Goal: Use online tool/utility: Utilize a website feature to perform a specific function

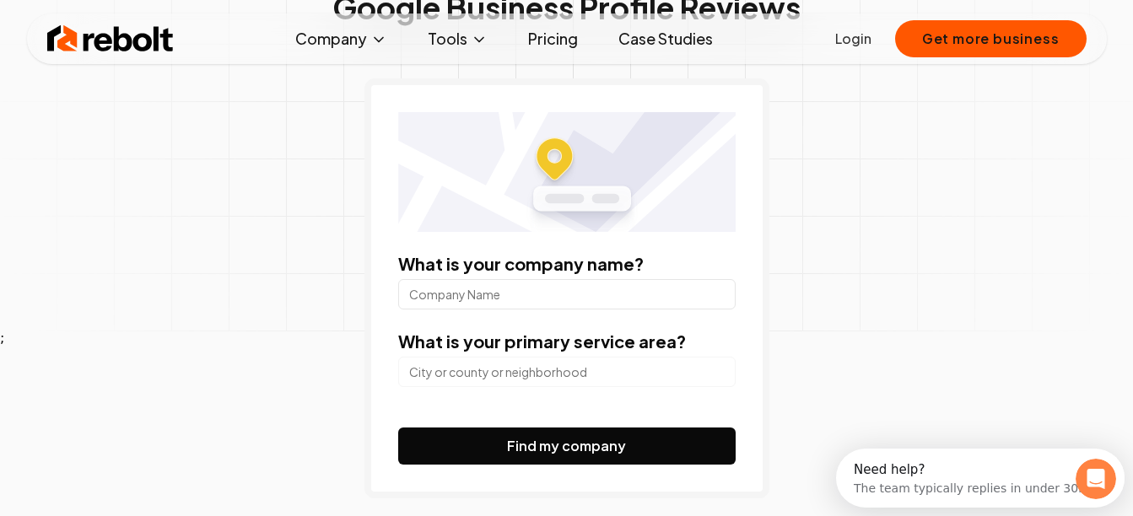
click at [517, 288] on input "What is your company name?" at bounding box center [566, 294] width 337 height 30
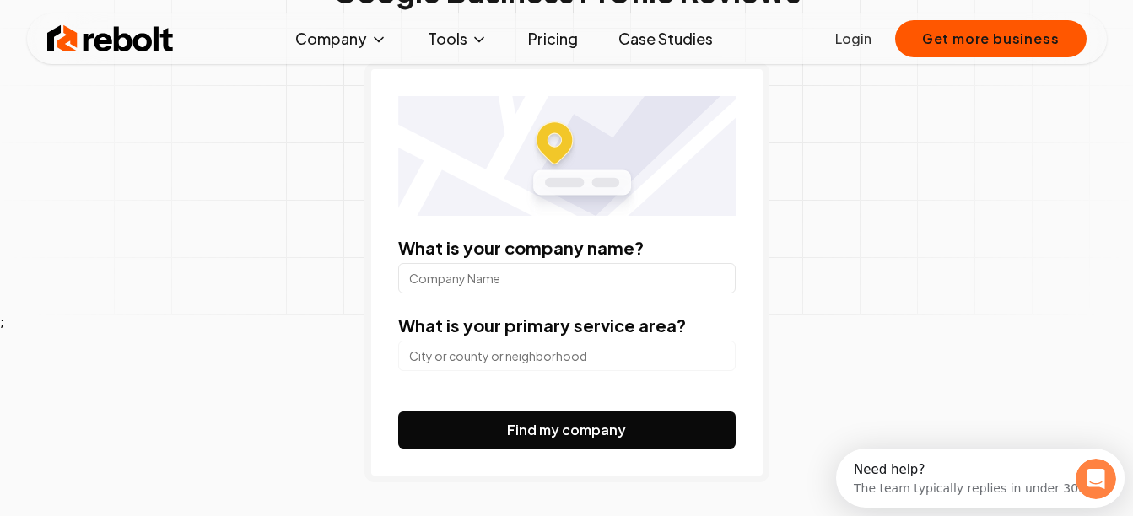
scroll to position [204, 0]
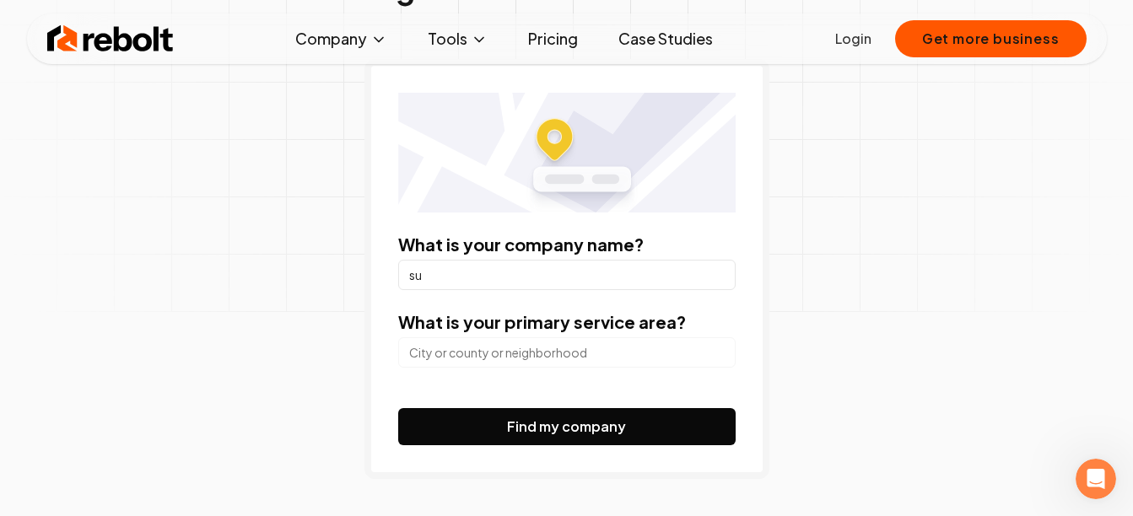
type input "s"
type input "Subway"
click at [492, 349] on input "search" at bounding box center [566, 352] width 337 height 30
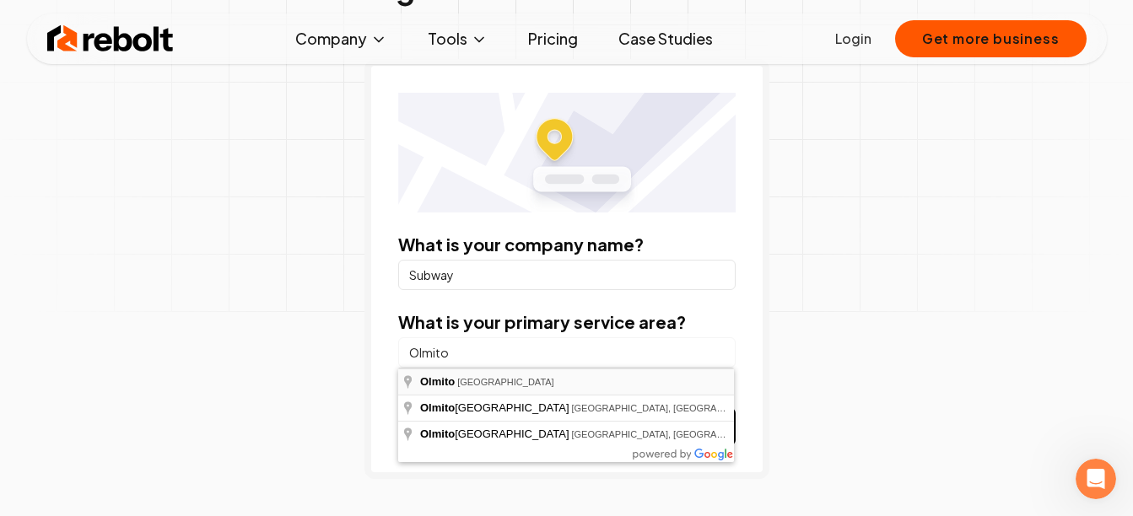
type input "[GEOGRAPHIC_DATA], [GEOGRAPHIC_DATA]"
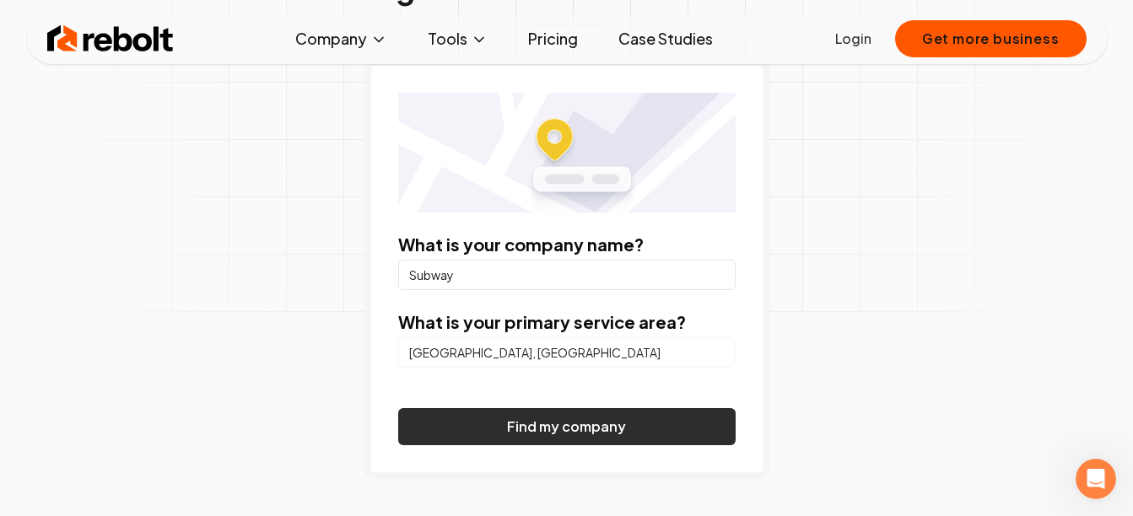
click at [494, 411] on button "Find my company" at bounding box center [566, 426] width 337 height 37
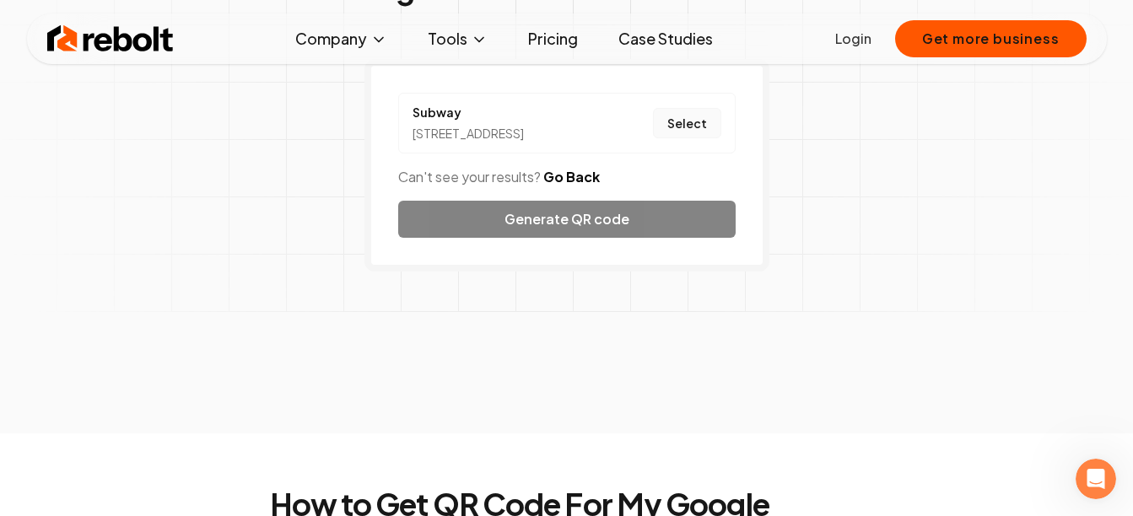
click at [695, 138] on button "Select" at bounding box center [687, 123] width 68 height 30
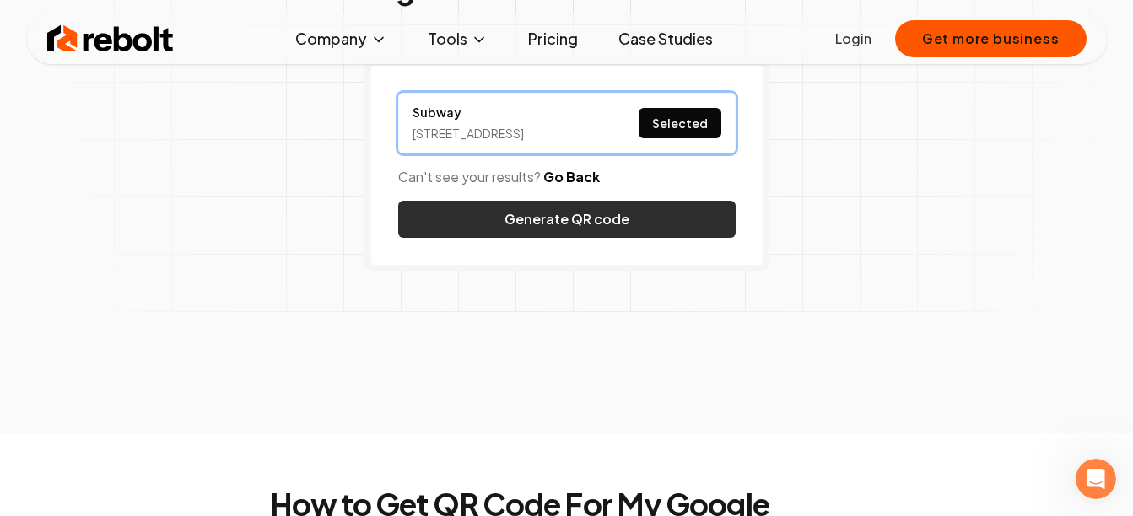
click at [596, 238] on button "Generate QR code" at bounding box center [566, 219] width 337 height 37
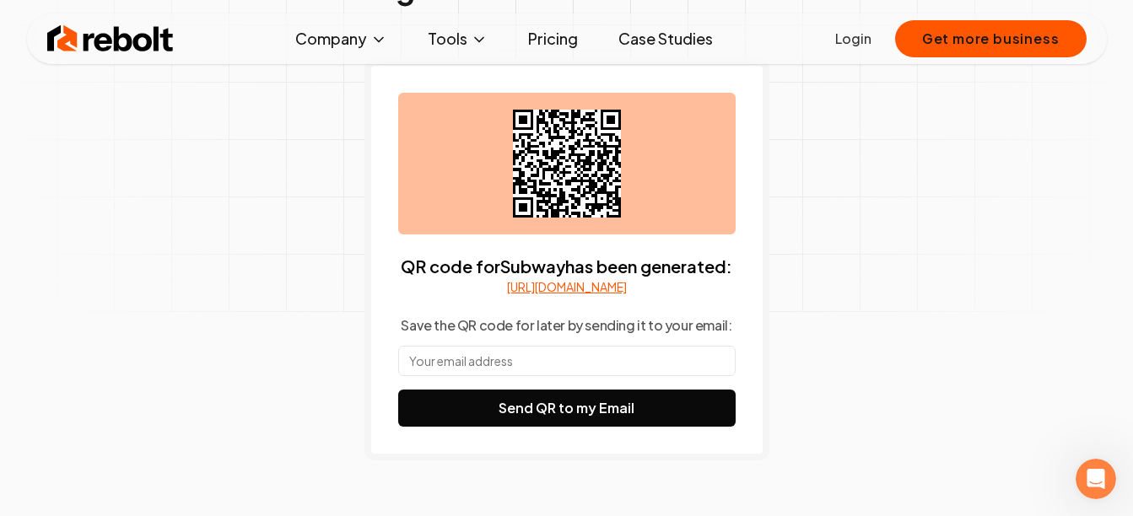
drag, startPoint x: 567, startPoint y: 179, endPoint x: 524, endPoint y: 175, distance: 43.2
click at [524, 175] on icon at bounding box center [567, 164] width 108 height 108
drag, startPoint x: 575, startPoint y: 170, endPoint x: 638, endPoint y: 214, distance: 76.3
click at [638, 214] on div at bounding box center [566, 164] width 337 height 142
drag, startPoint x: 551, startPoint y: 170, endPoint x: 520, endPoint y: 225, distance: 63.1
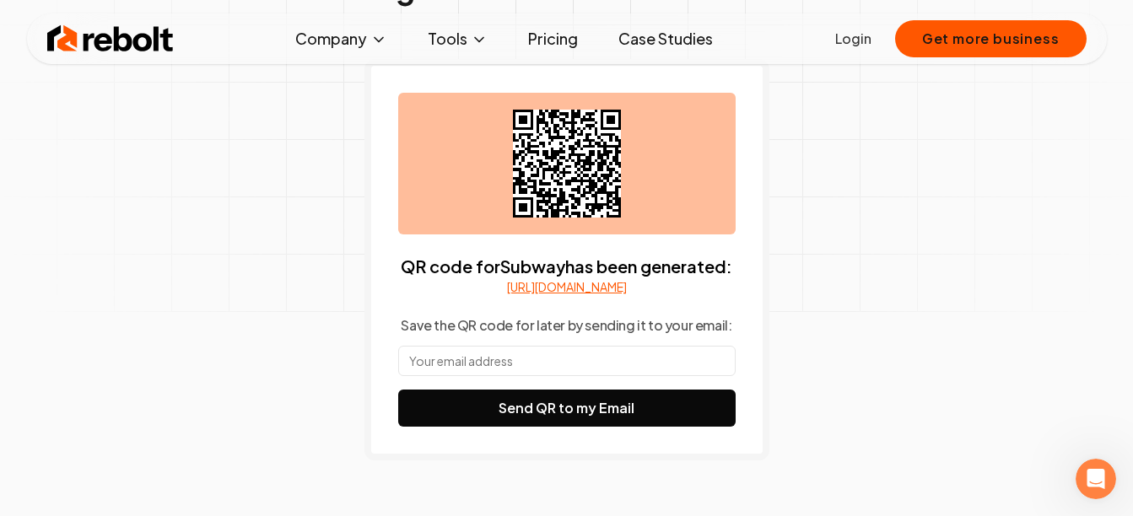
click at [520, 225] on div at bounding box center [566, 164] width 337 height 142
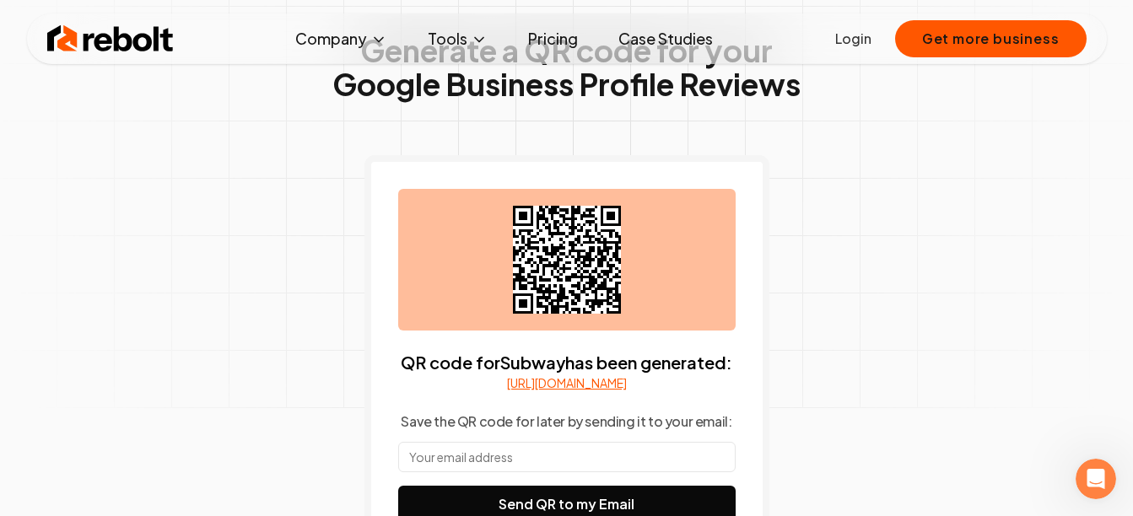
scroll to position [110, 0]
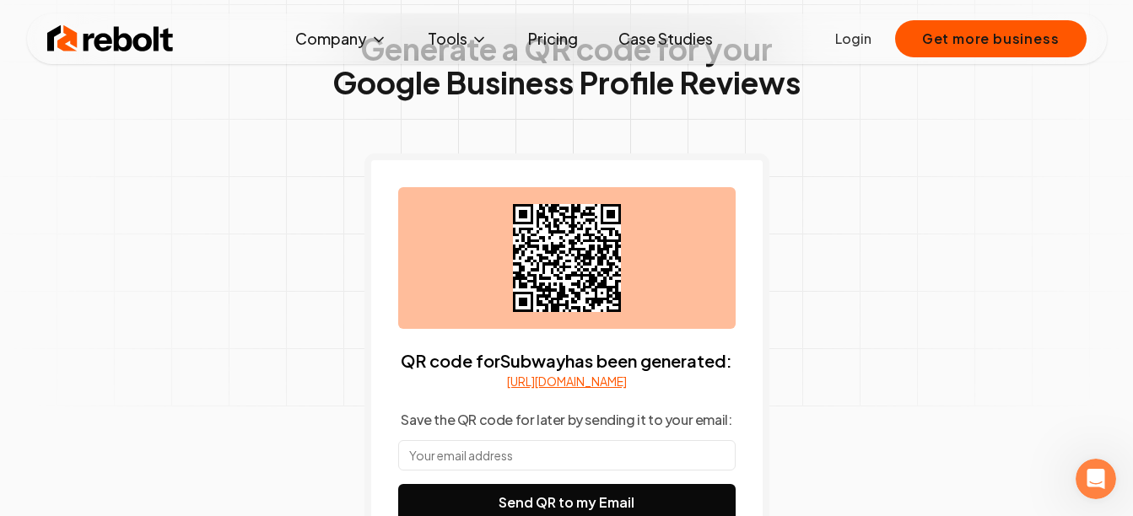
click at [561, 389] on link "[URL][DOMAIN_NAME]" at bounding box center [567, 381] width 120 height 17
click at [563, 253] on icon at bounding box center [567, 258] width 108 height 108
drag, startPoint x: 563, startPoint y: 253, endPoint x: 882, endPoint y: 277, distance: 319.8
drag, startPoint x: 882, startPoint y: 277, endPoint x: 317, endPoint y: 232, distance: 566.2
click at [317, 232] on div "Generate a QR code for your Google Business Profile Reviews QR code for Subway …" at bounding box center [567, 328] width 864 height 780
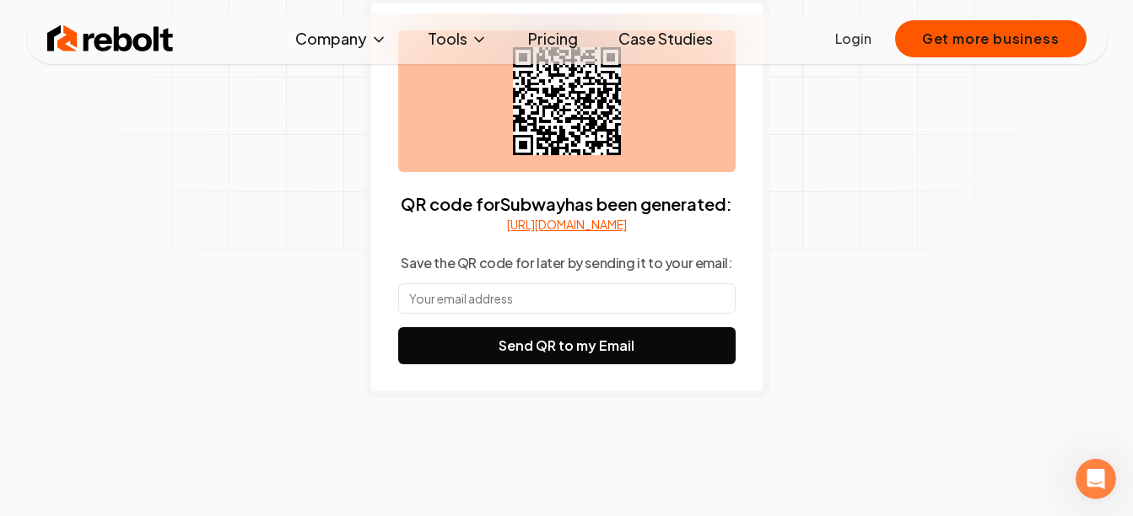
scroll to position [270, 0]
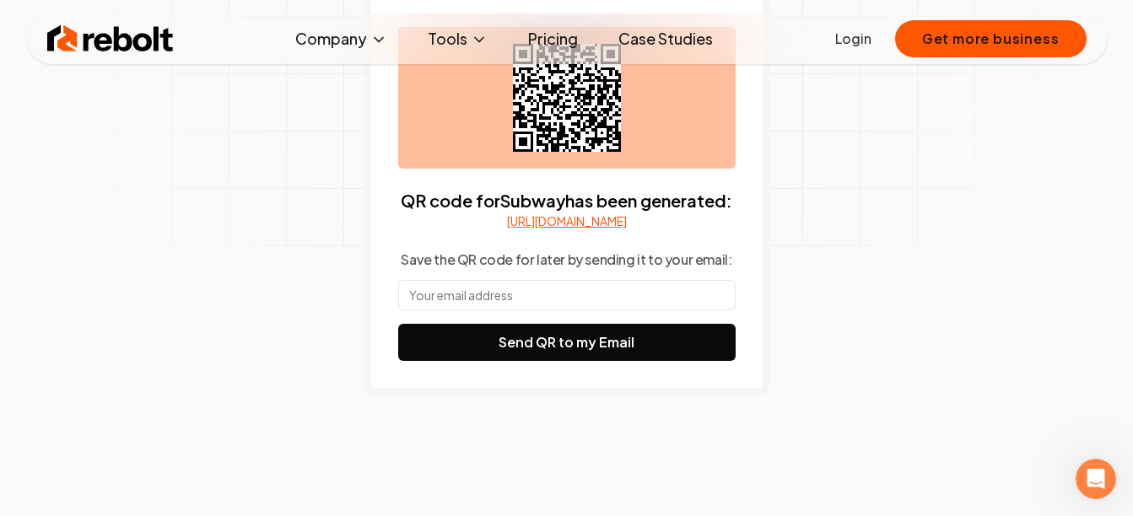
click at [465, 305] on input "text" at bounding box center [566, 295] width 337 height 30
type input "[EMAIL_ADDRESS][DOMAIN_NAME]"
click at [343, 271] on div "Generate a QR code for your Google Business Profile Reviews QR code for Subway …" at bounding box center [567, 167] width 864 height 780
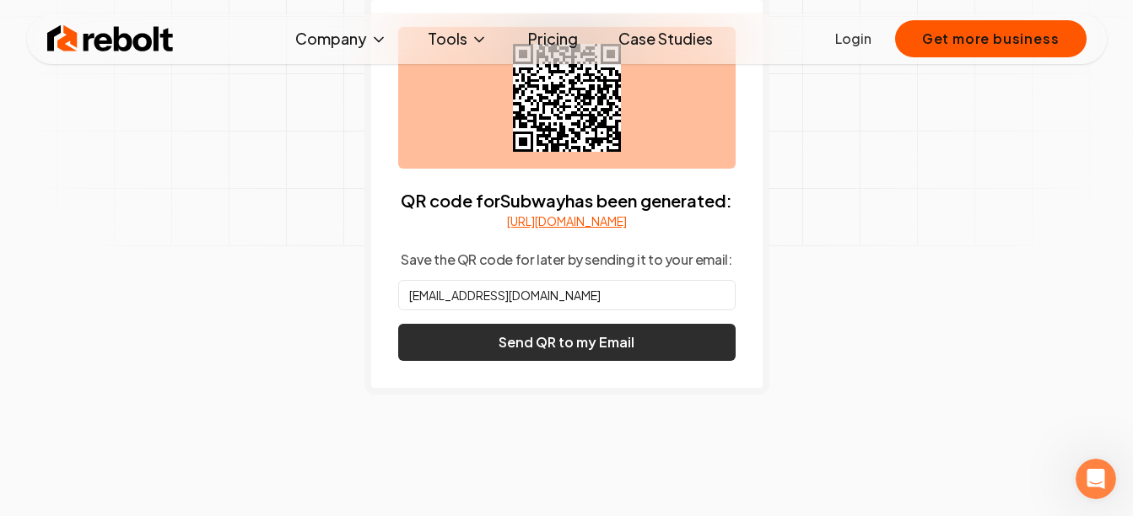
click at [555, 361] on button "Send QR to my Email" at bounding box center [566, 342] width 337 height 37
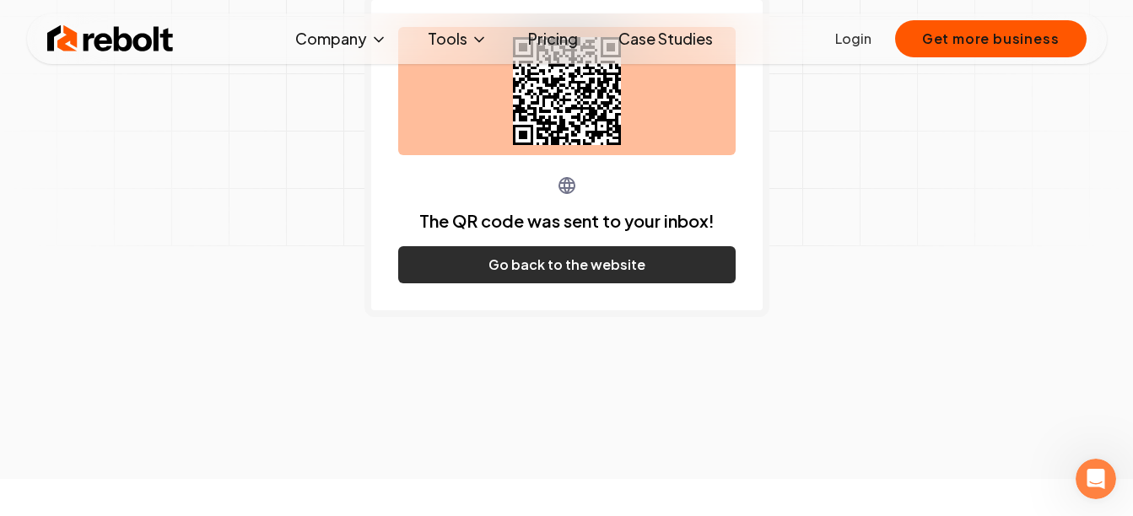
click at [541, 267] on button "Go back to the website" at bounding box center [566, 264] width 337 height 37
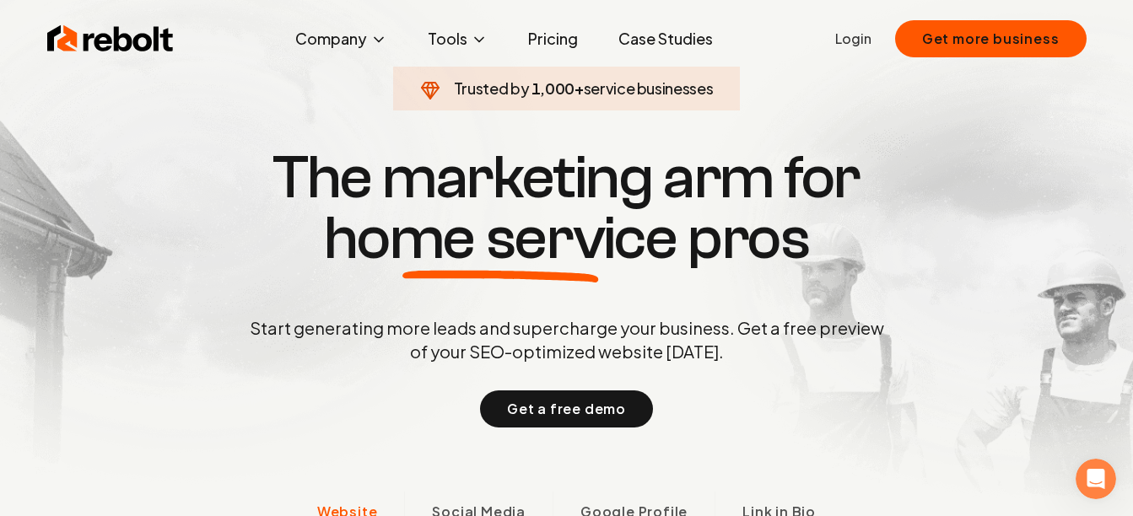
click at [125, 33] on img at bounding box center [110, 39] width 127 height 34
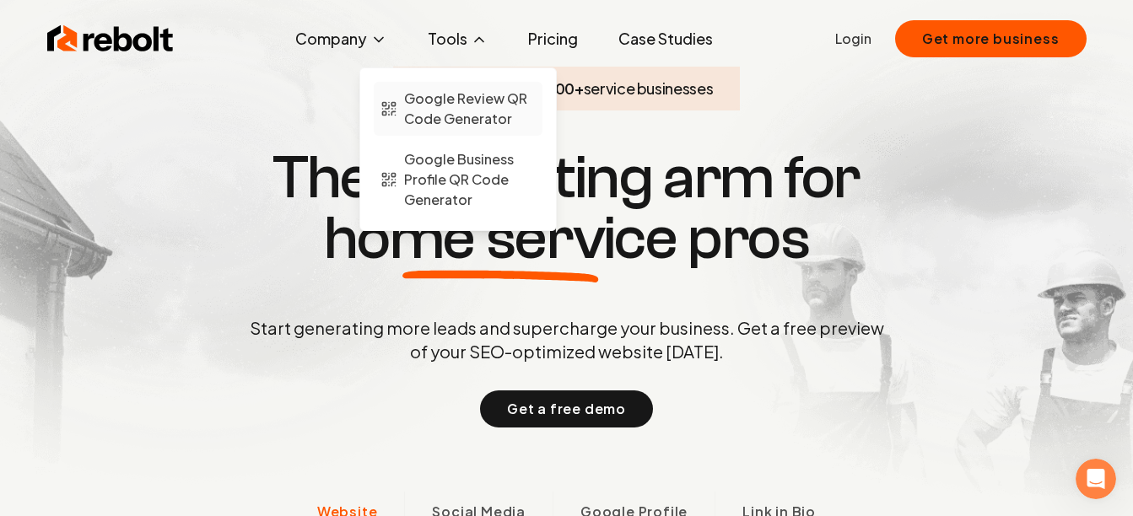
click at [429, 103] on span "Google Review QR Code Generator" at bounding box center [470, 109] width 132 height 40
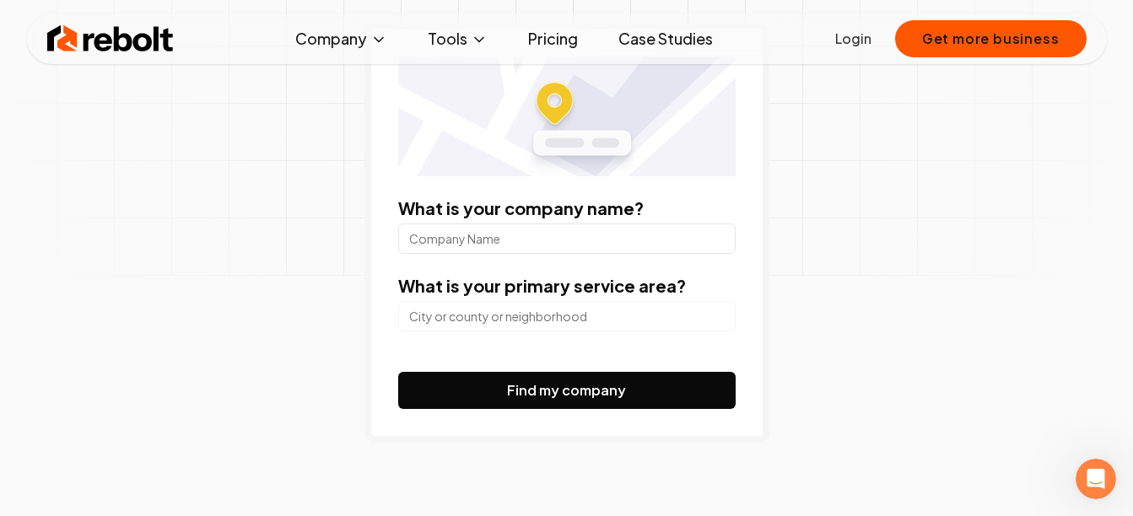
scroll to position [242, 0]
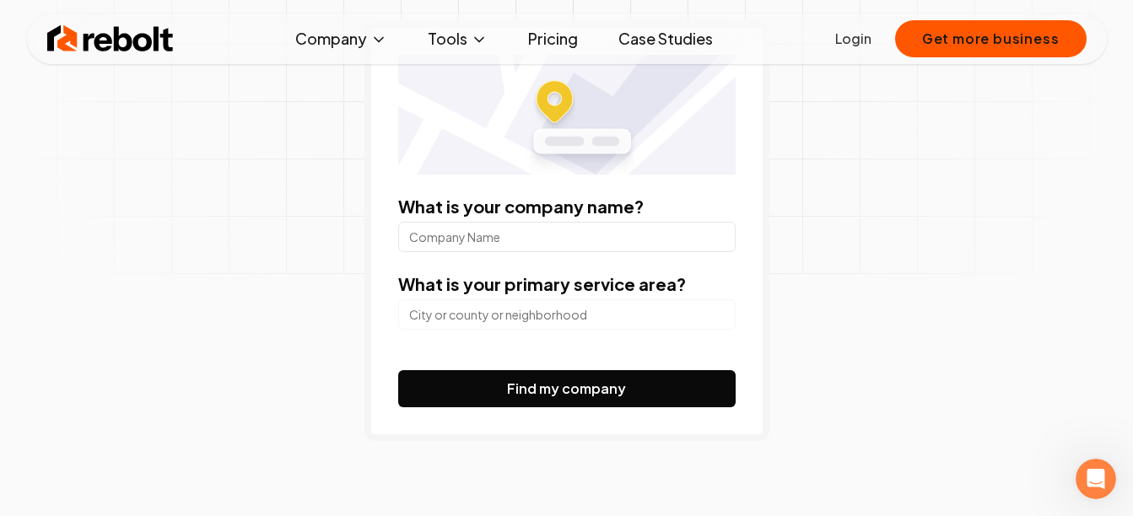
click at [493, 248] on input "What is your company name?" at bounding box center [566, 237] width 337 height 30
type input "Subway"
click at [498, 304] on input "search" at bounding box center [566, 315] width 337 height 30
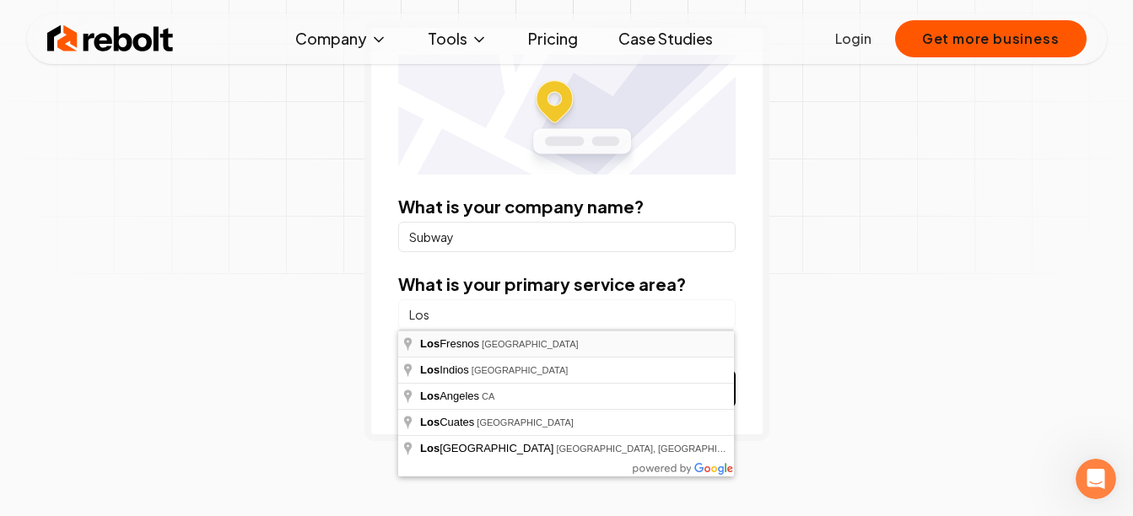
type input "[GEOGRAPHIC_DATA], [GEOGRAPHIC_DATA]"
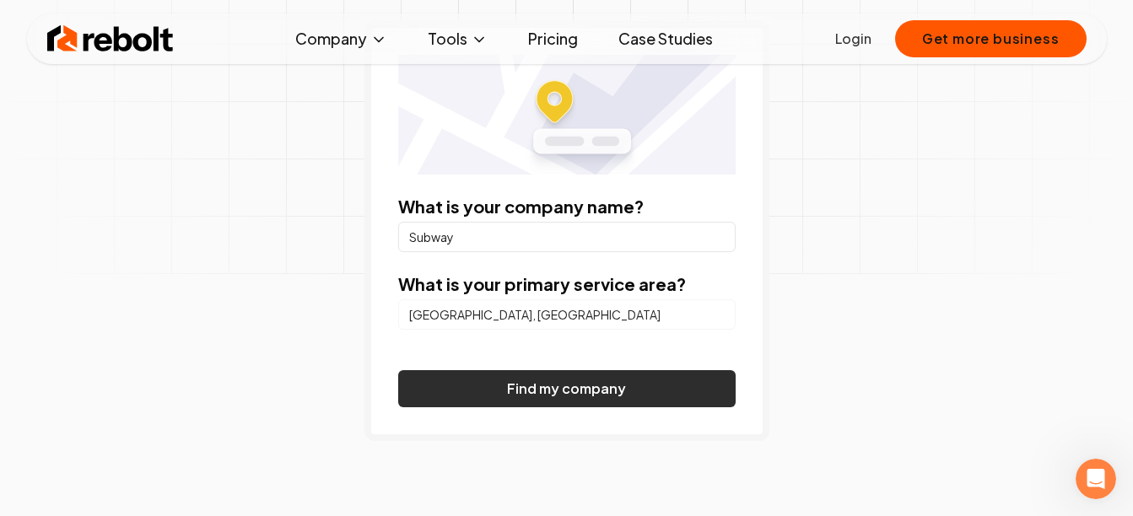
click at [507, 386] on button "Find my company" at bounding box center [566, 388] width 337 height 37
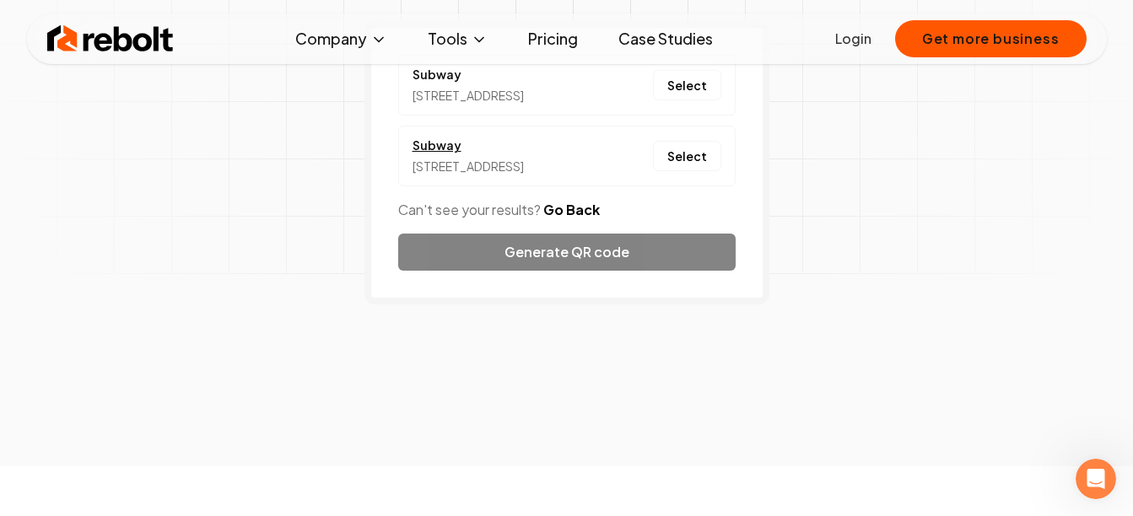
scroll to position [167, 0]
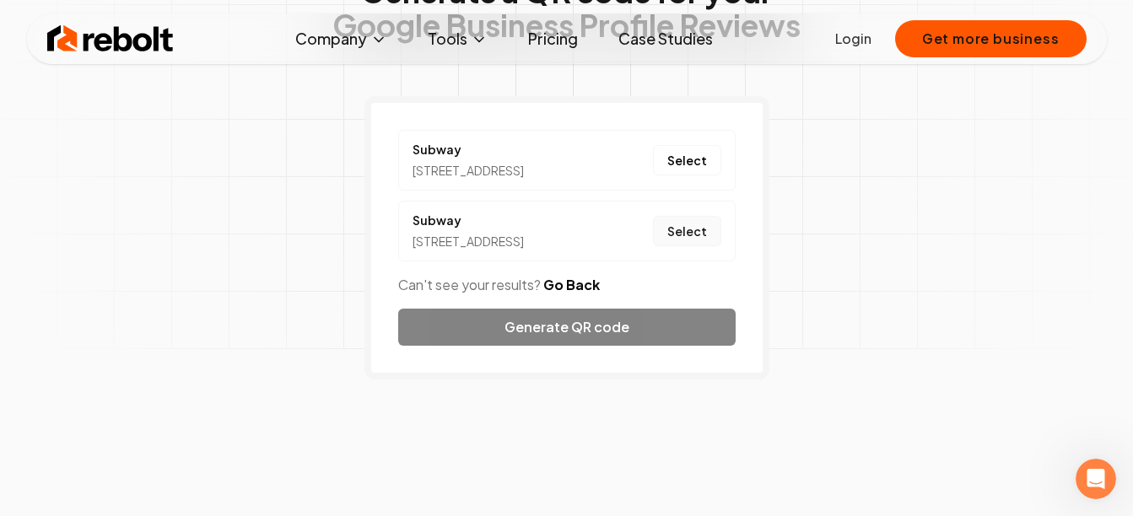
click at [690, 246] on button "Select" at bounding box center [687, 231] width 68 height 30
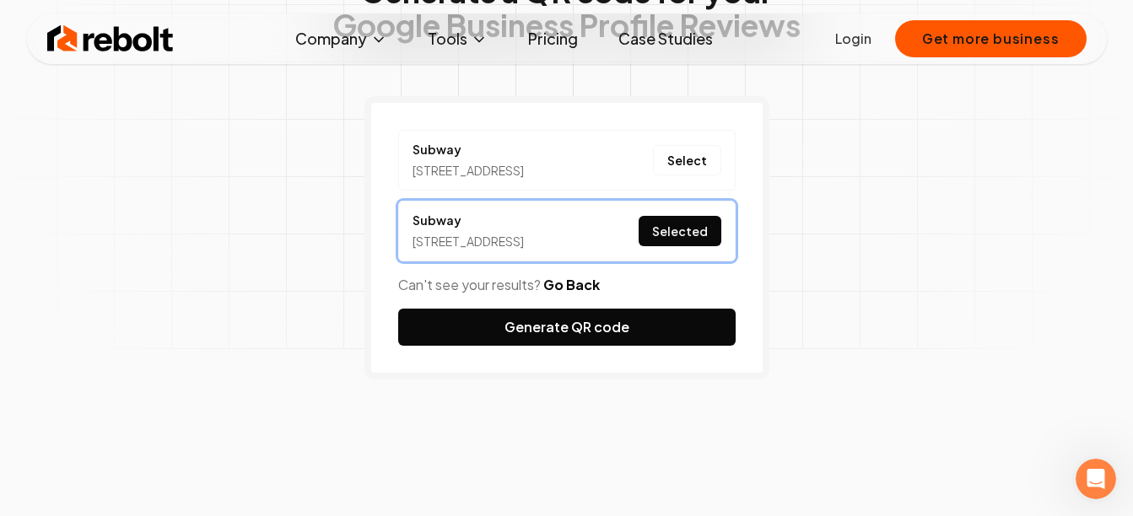
click at [691, 246] on button "Selected" at bounding box center [680, 231] width 83 height 30
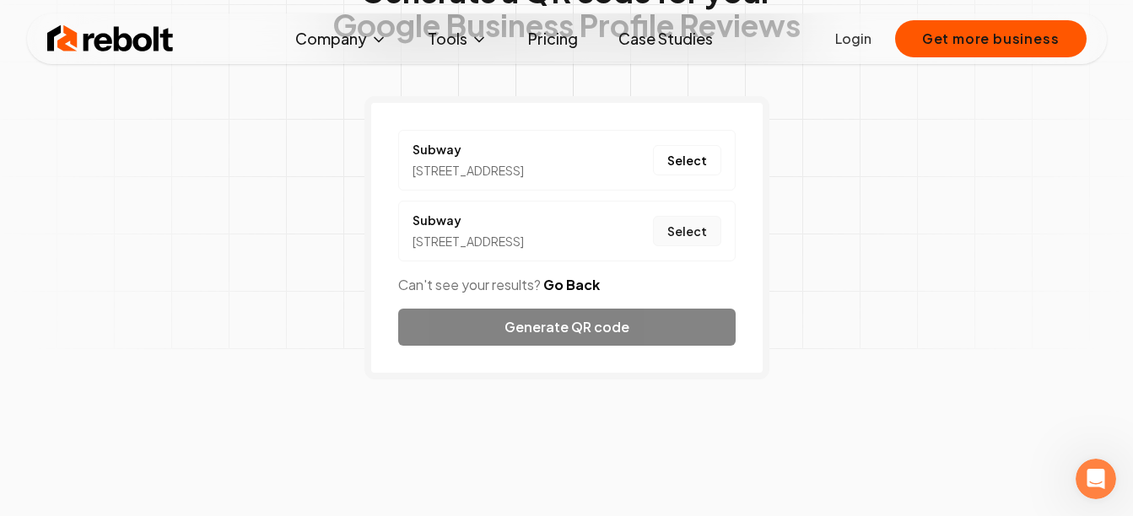
click at [691, 246] on button "Select" at bounding box center [687, 231] width 68 height 30
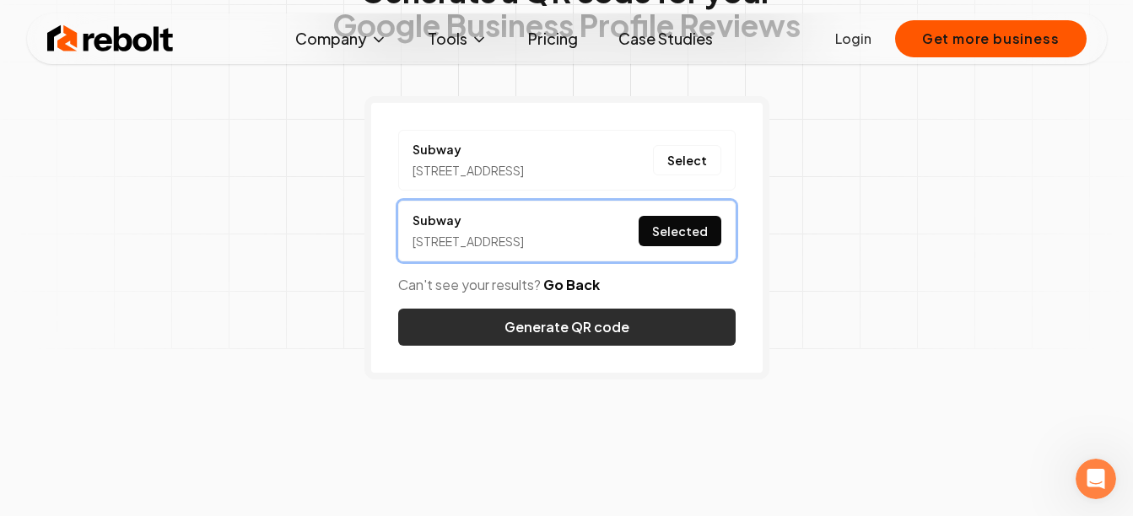
click at [506, 346] on button "Generate QR code" at bounding box center [566, 327] width 337 height 37
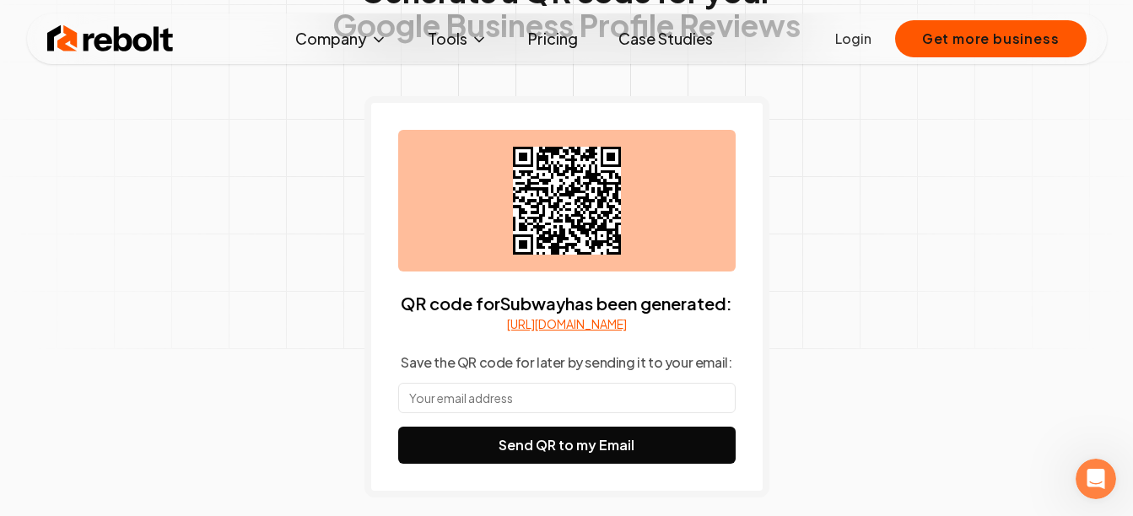
click at [576, 216] on icon at bounding box center [567, 201] width 108 height 108
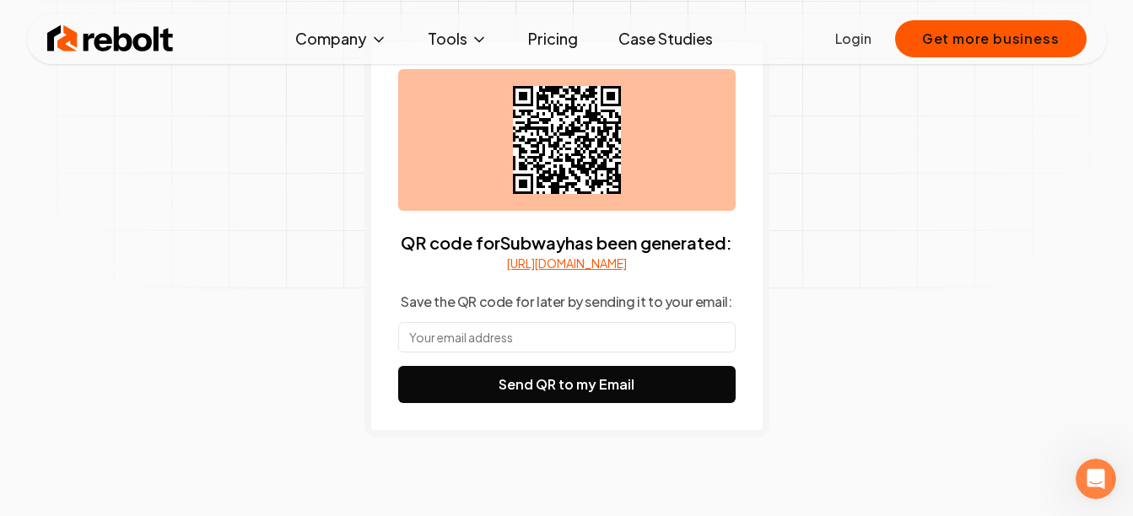
scroll to position [229, 0]
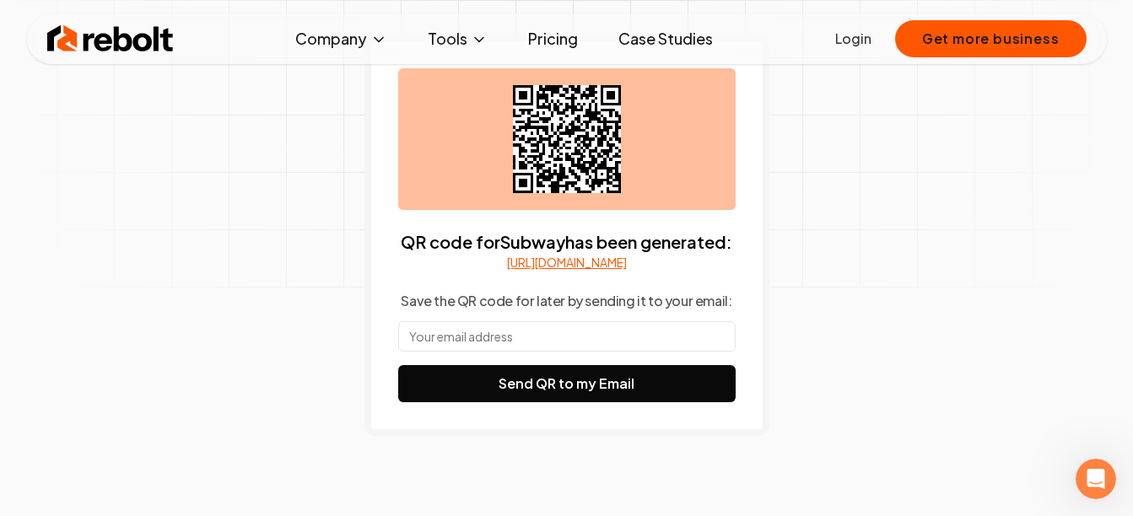
click at [504, 352] on input "text" at bounding box center [566, 336] width 337 height 30
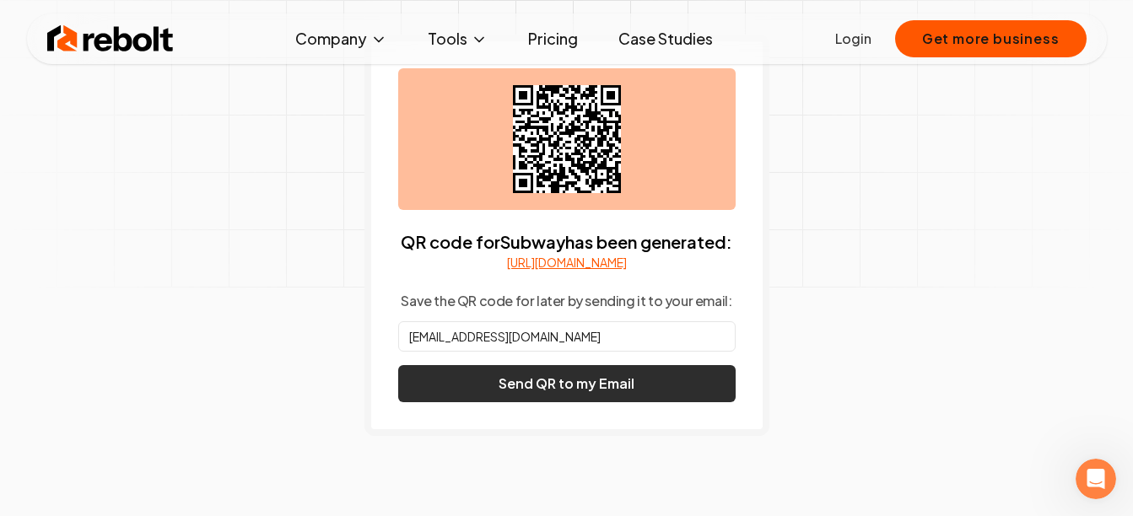
type input "[EMAIL_ADDRESS][DOMAIN_NAME]"
click at [532, 402] on button "Send QR to my Email" at bounding box center [566, 383] width 337 height 37
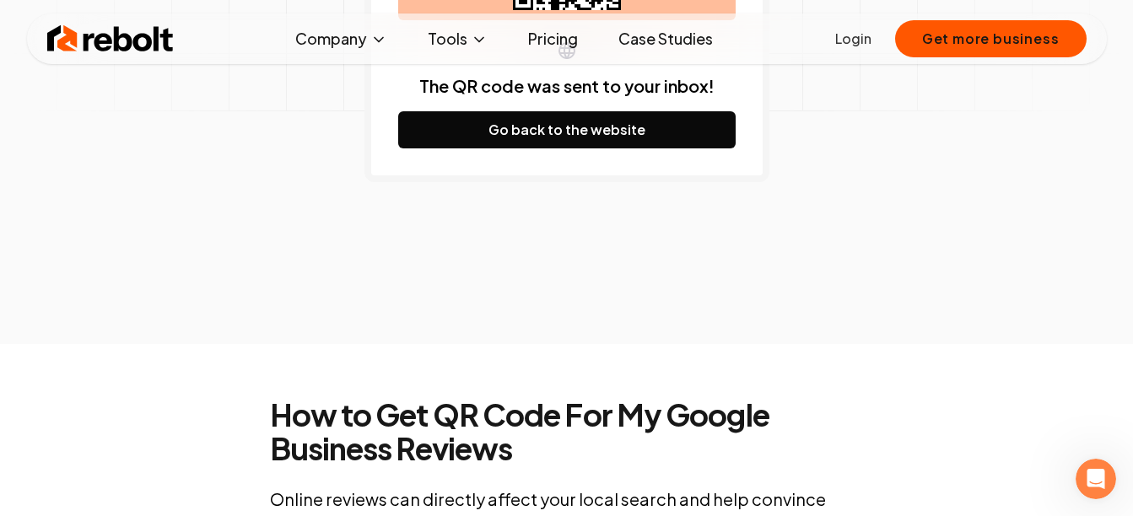
scroll to position [412, 0]
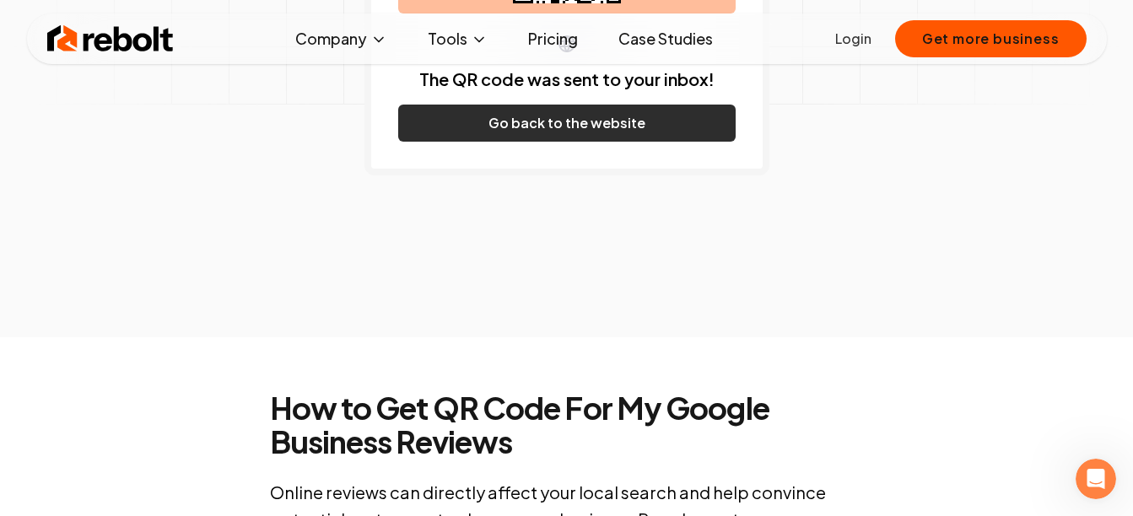
click at [584, 125] on button "Go back to the website" at bounding box center [566, 123] width 337 height 37
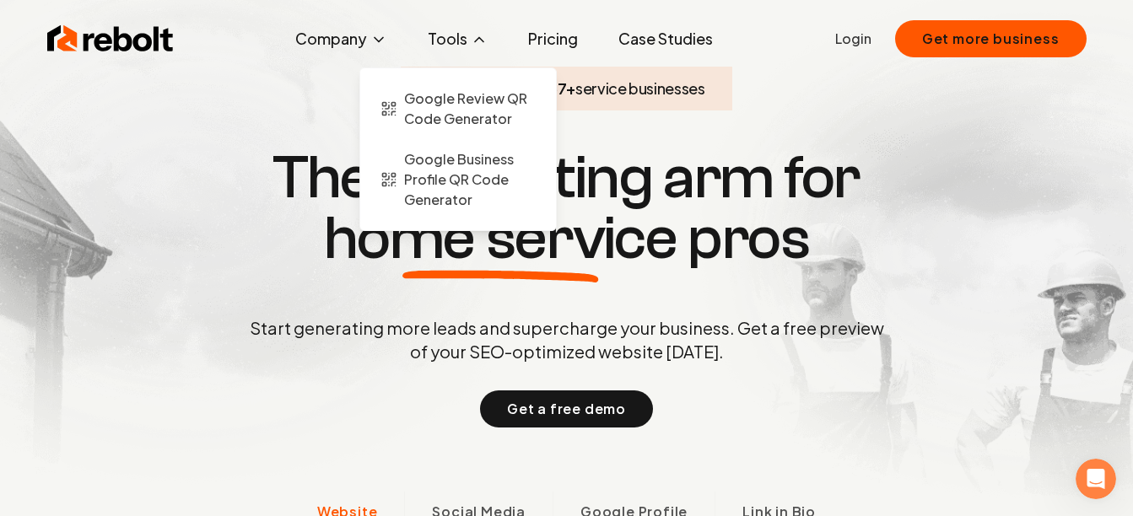
click at [456, 39] on button "Tools" at bounding box center [457, 39] width 87 height 34
click at [456, 103] on span "Google Review QR Code Generator" at bounding box center [470, 109] width 132 height 40
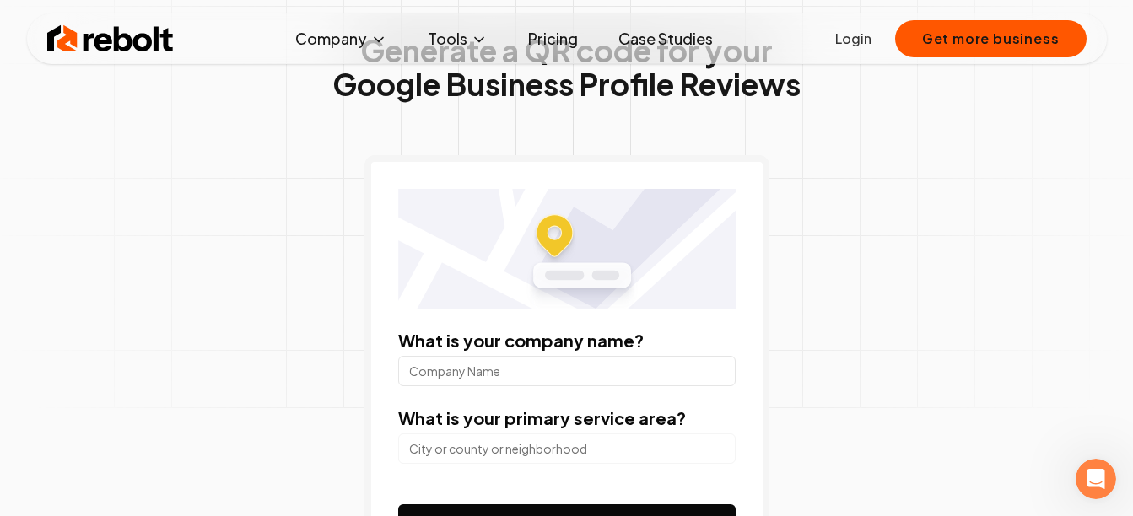
scroll to position [109, 0]
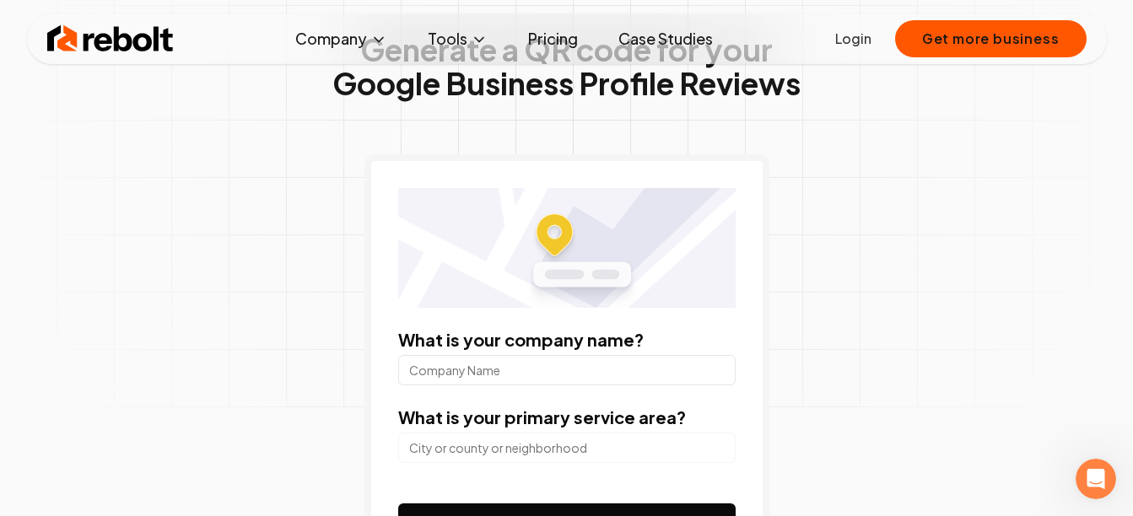
click at [464, 372] on input "What is your company name?" at bounding box center [566, 370] width 337 height 30
type input "Subway"
click at [466, 440] on input "search" at bounding box center [566, 448] width 337 height 30
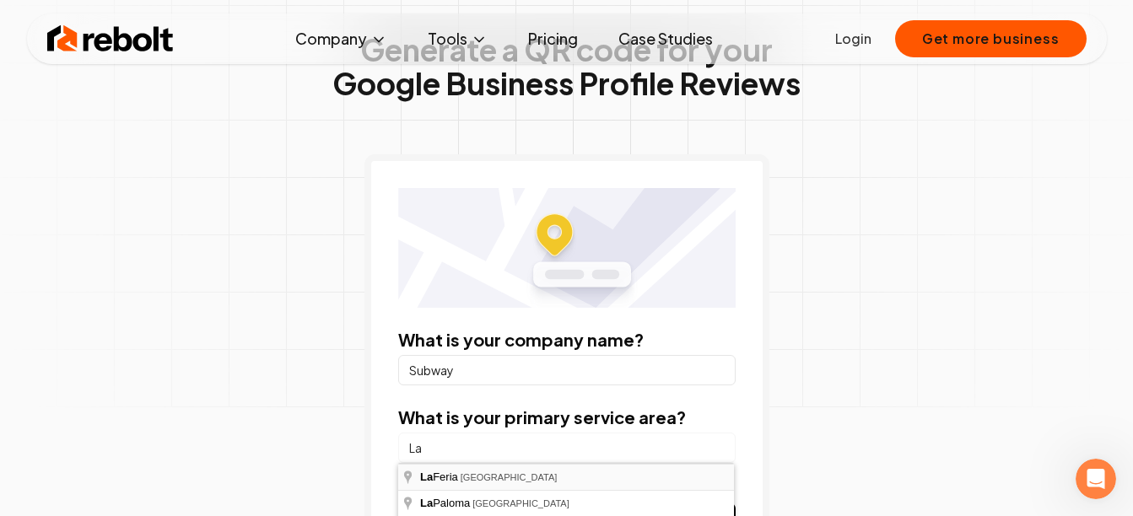
type input "[GEOGRAPHIC_DATA], [GEOGRAPHIC_DATA]"
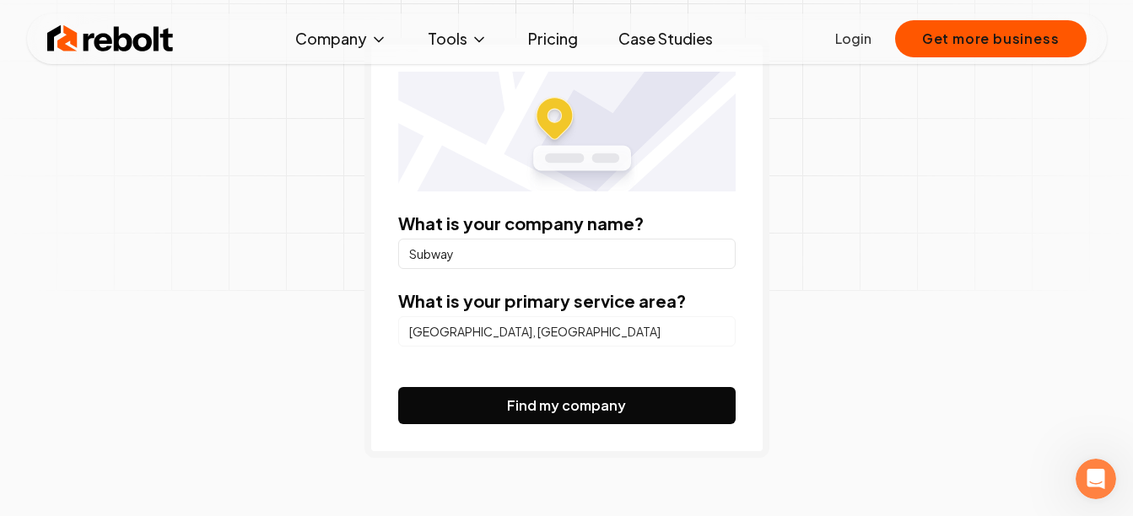
scroll to position [229, 0]
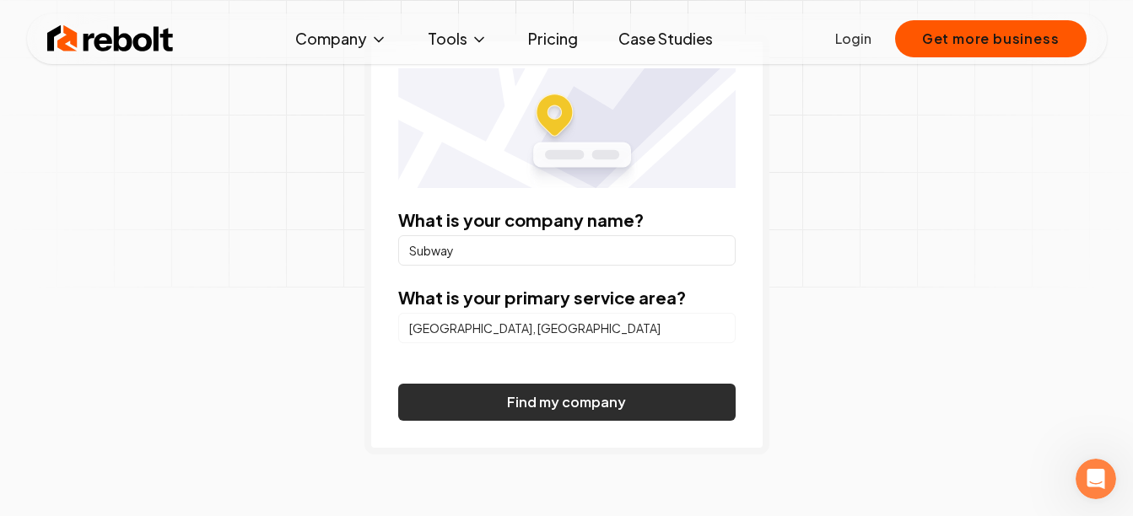
click at [535, 402] on button "Find my company" at bounding box center [566, 402] width 337 height 37
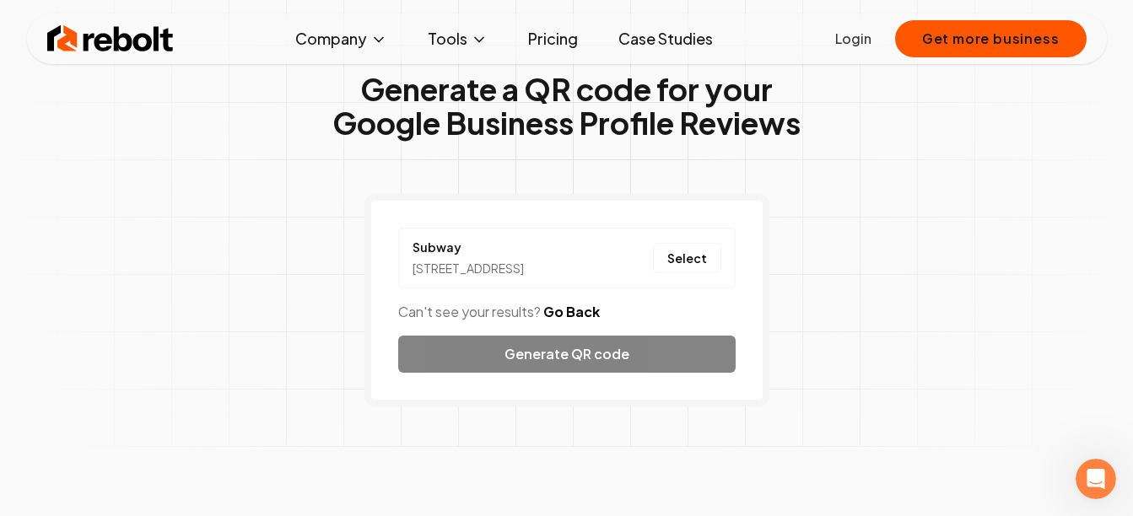
scroll to position [68, 0]
click at [661, 258] on button "Select" at bounding box center [687, 259] width 68 height 30
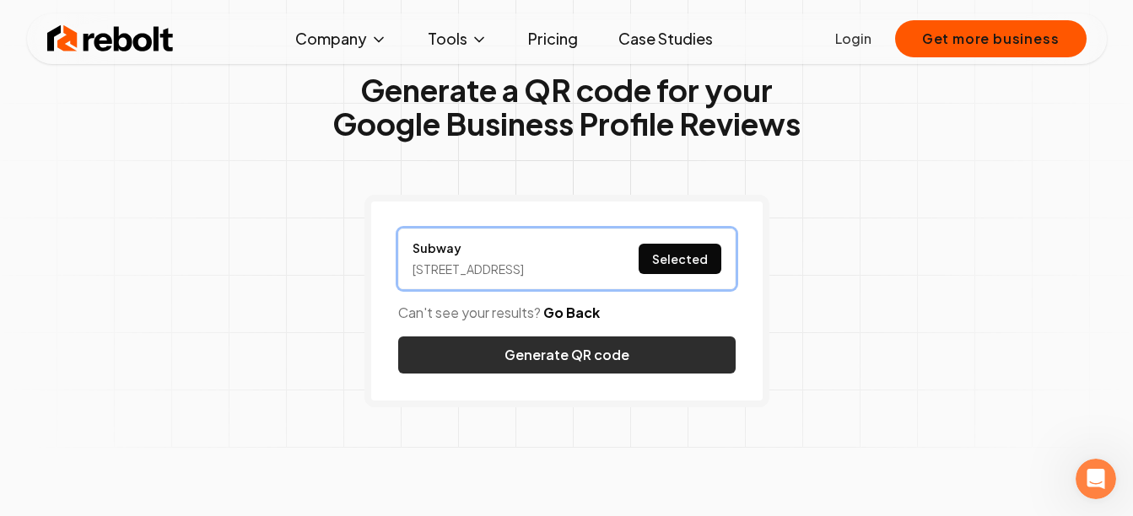
click at [549, 366] on button "Generate QR code" at bounding box center [566, 355] width 337 height 37
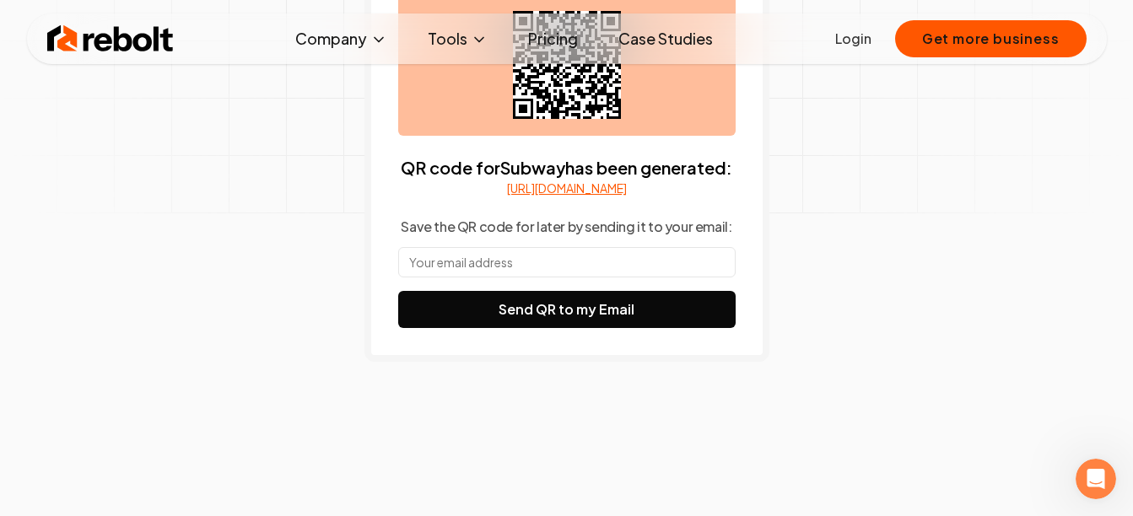
scroll to position [275, 0]
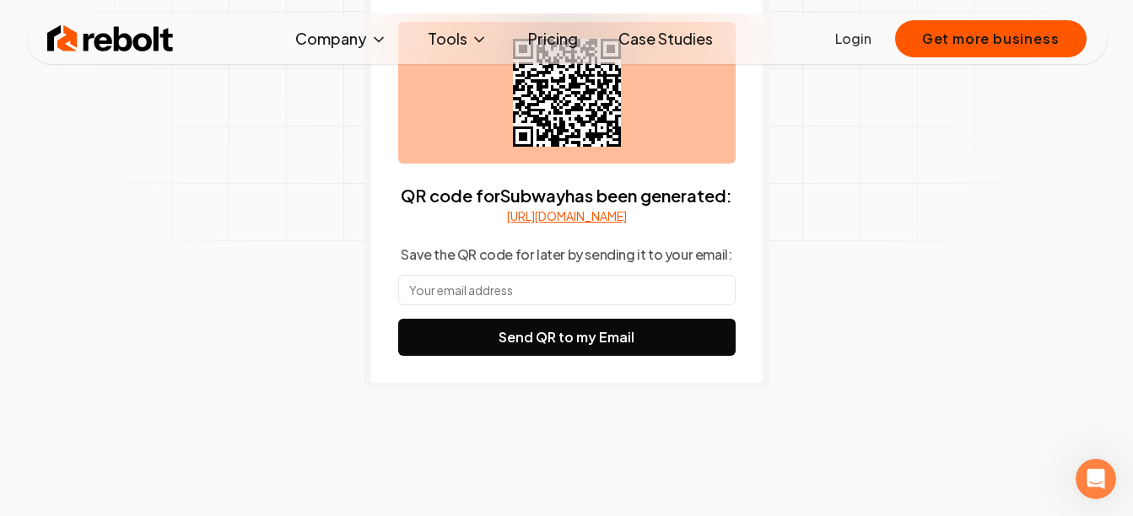
click at [511, 305] on input "text" at bounding box center [566, 290] width 337 height 30
click at [461, 305] on input "[EMAIL_ADDRESS][DOMAIN_NAME]" at bounding box center [566, 290] width 337 height 30
type input "[EMAIL_ADDRESS][DOMAIN_NAME]"
click at [313, 280] on div "Generate a QR code for your Google Business Profile Reviews QR code for Subway …" at bounding box center [567, 162] width 864 height 780
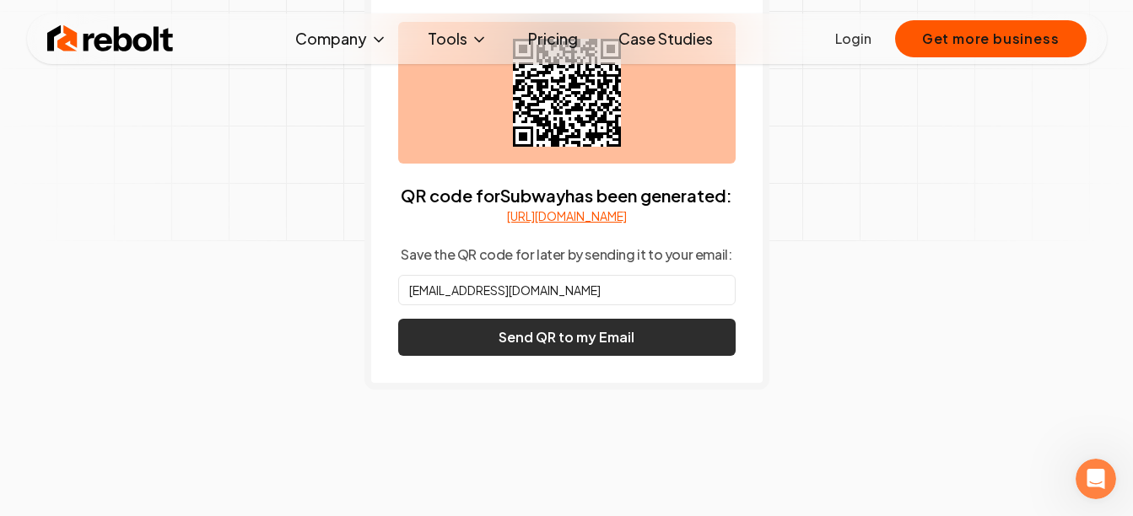
click at [550, 356] on button "Send QR to my Email" at bounding box center [566, 337] width 337 height 37
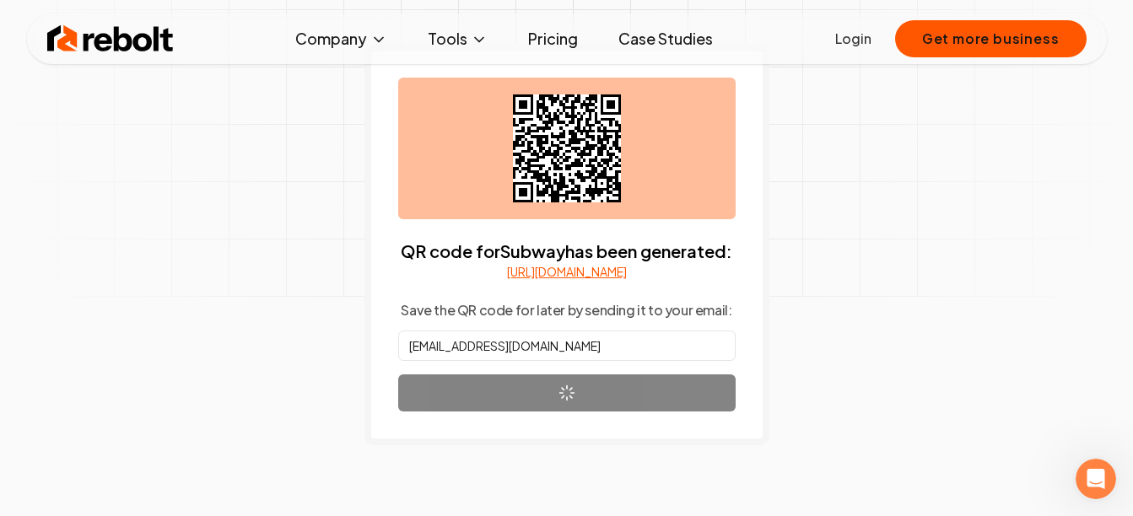
scroll to position [218, 0]
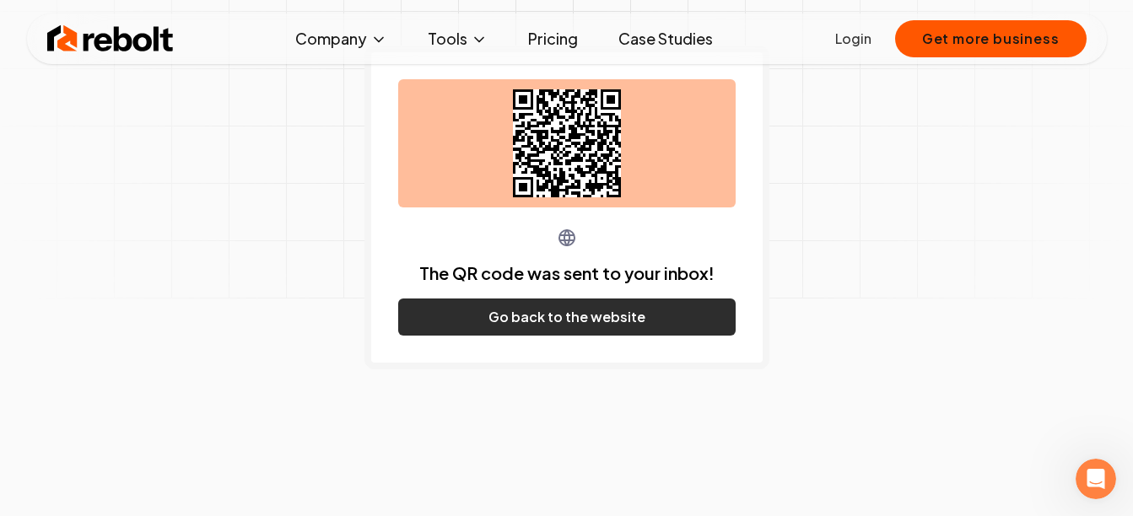
click at [556, 310] on button "Go back to the website" at bounding box center [566, 317] width 337 height 37
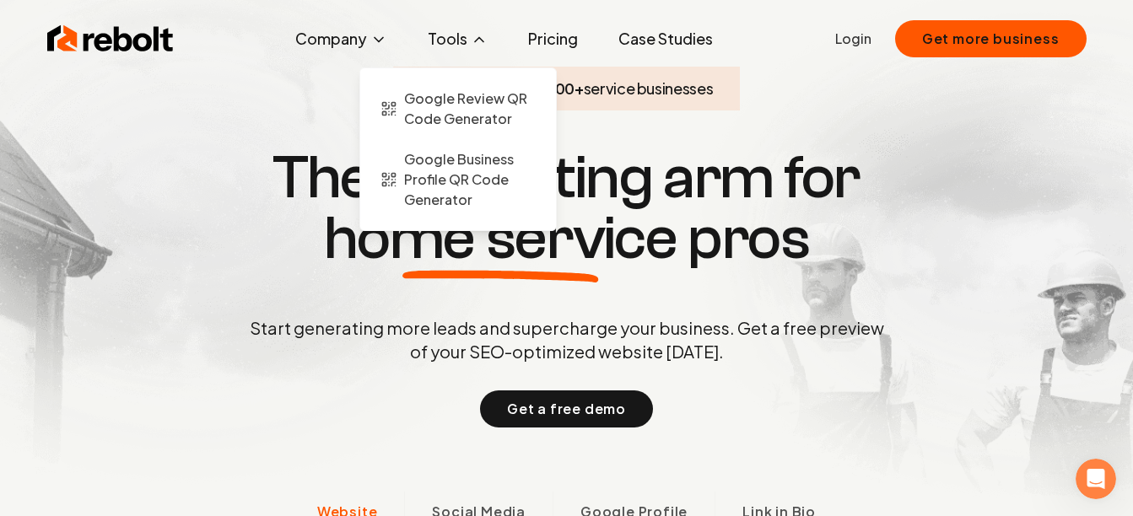
click at [488, 27] on button "Tools" at bounding box center [457, 39] width 87 height 34
click at [430, 105] on span "Google Review QR Code Generator" at bounding box center [470, 109] width 132 height 40
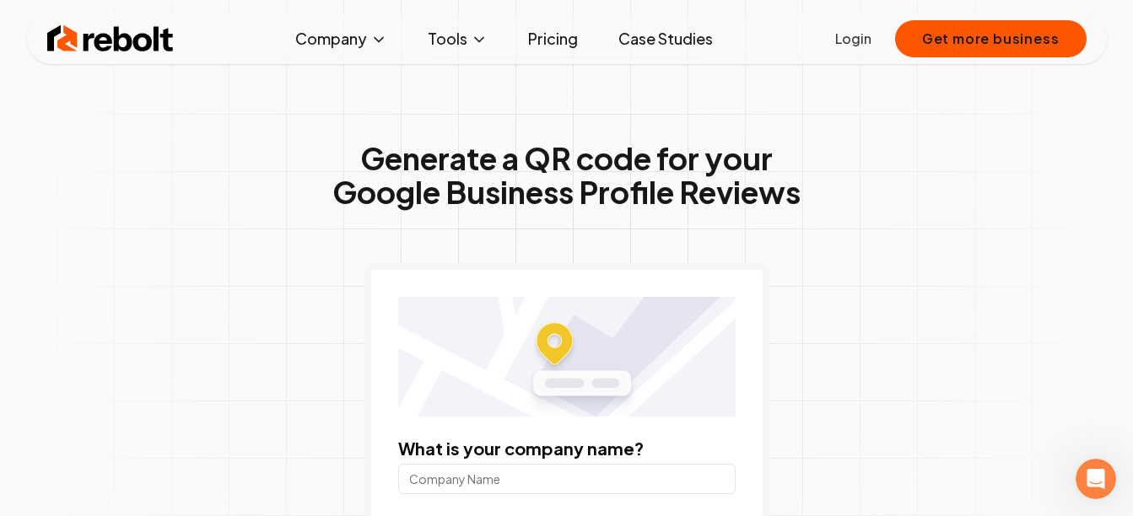
scroll to position [95, 0]
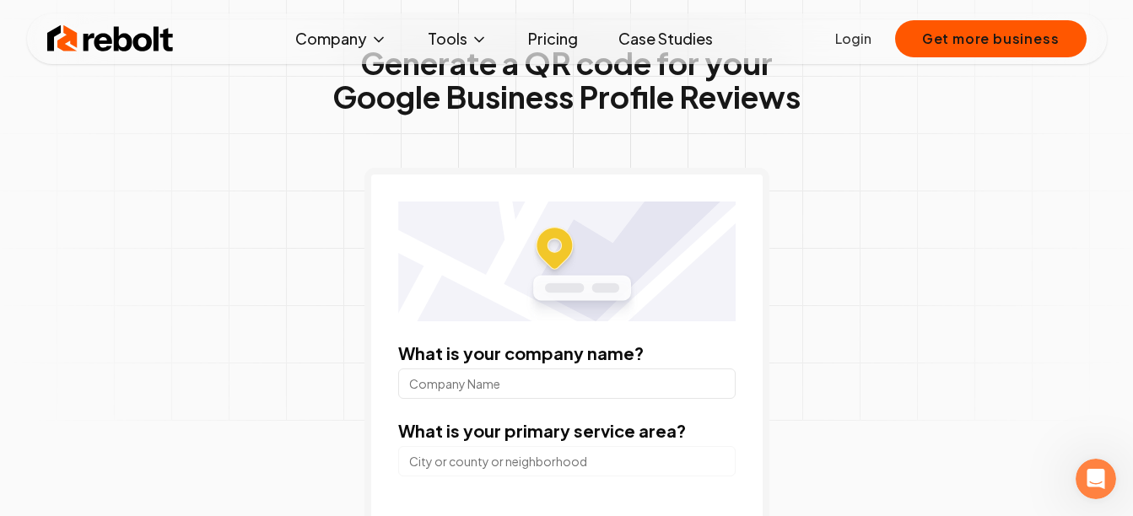
click at [533, 384] on input "What is your company name?" at bounding box center [566, 384] width 337 height 30
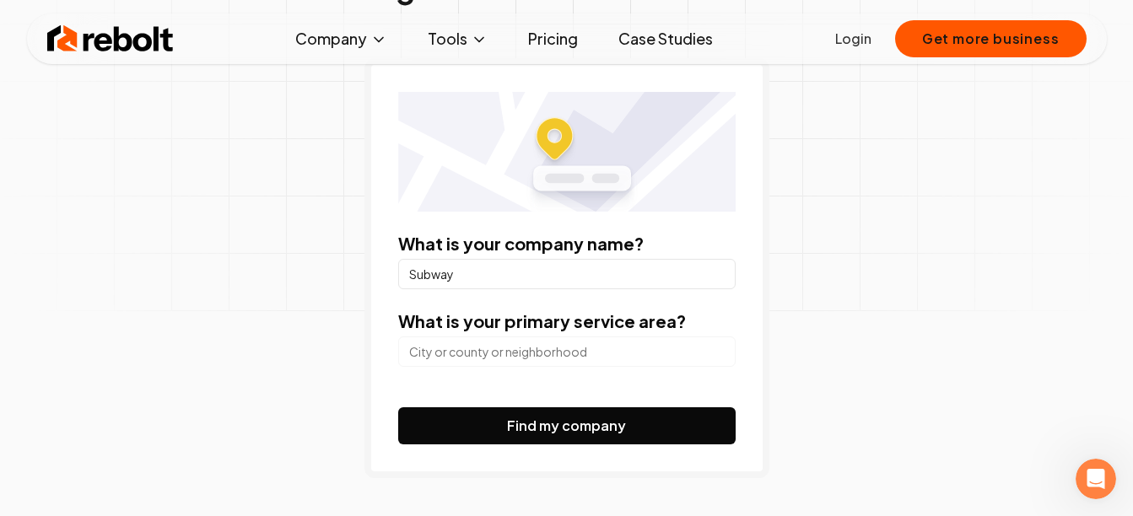
scroll to position [206, 0]
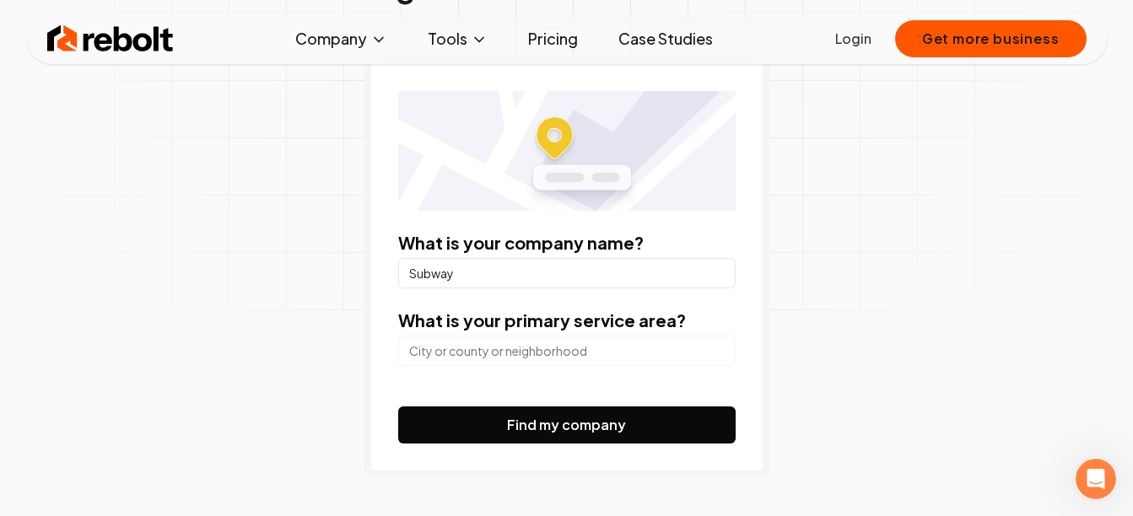
type input "Subway"
click at [490, 363] on input "search" at bounding box center [566, 351] width 337 height 30
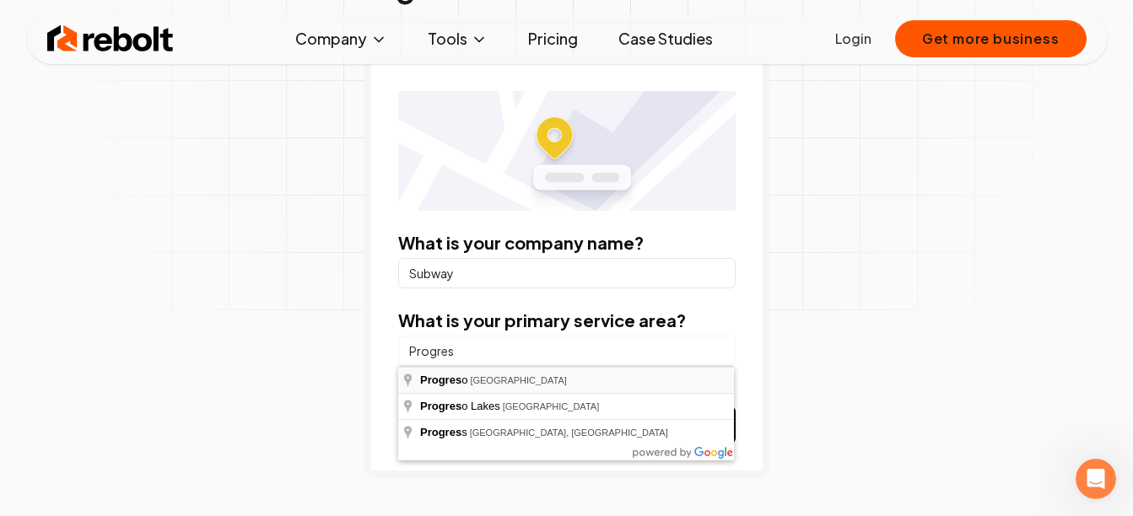
type input "[GEOGRAPHIC_DATA], [GEOGRAPHIC_DATA]"
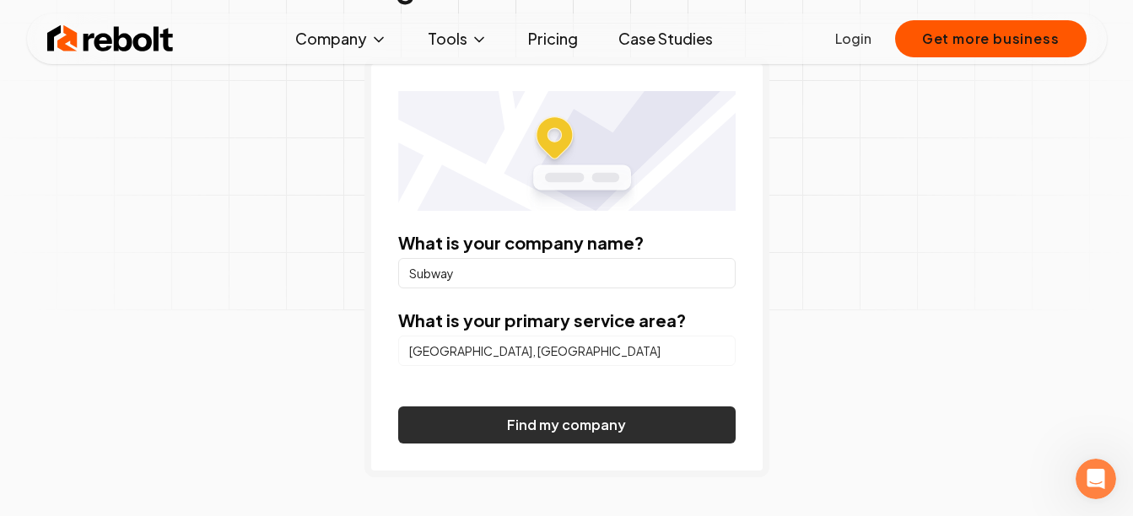
click at [483, 413] on button "Find my company" at bounding box center [566, 425] width 337 height 37
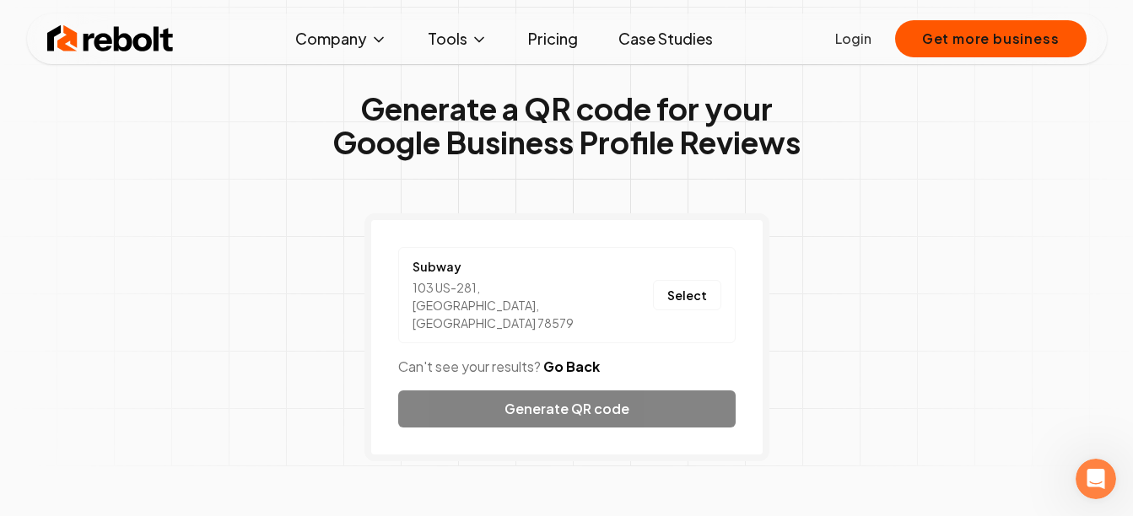
scroll to position [49, 0]
click at [678, 281] on button "Select" at bounding box center [687, 296] width 68 height 30
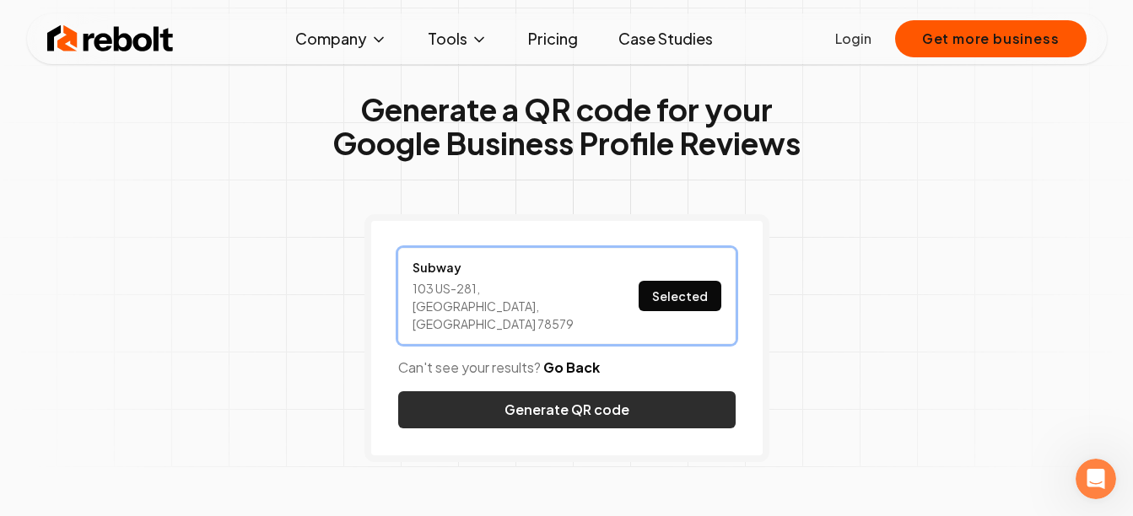
click at [519, 391] on button "Generate QR code" at bounding box center [566, 409] width 337 height 37
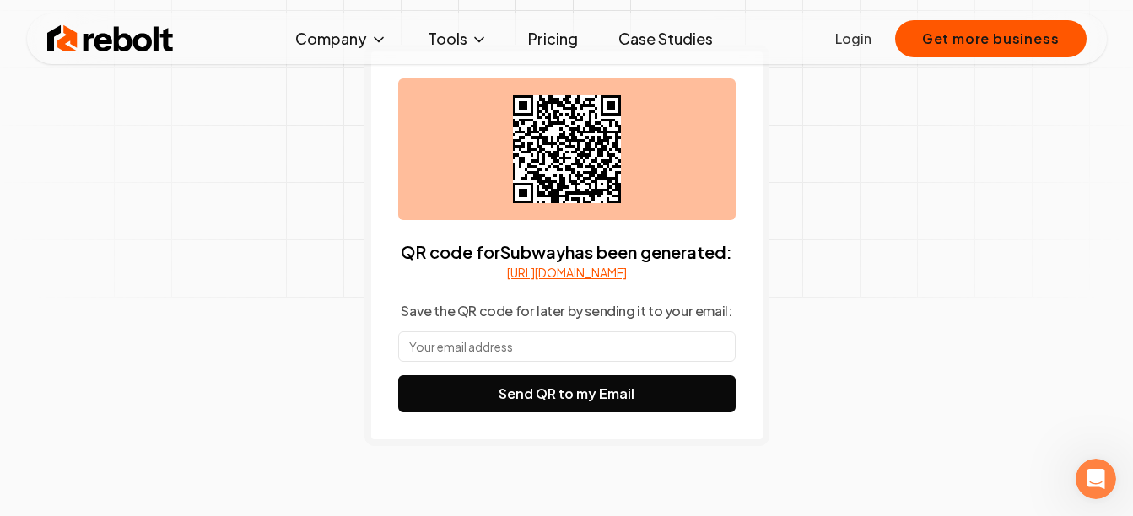
scroll to position [220, 0]
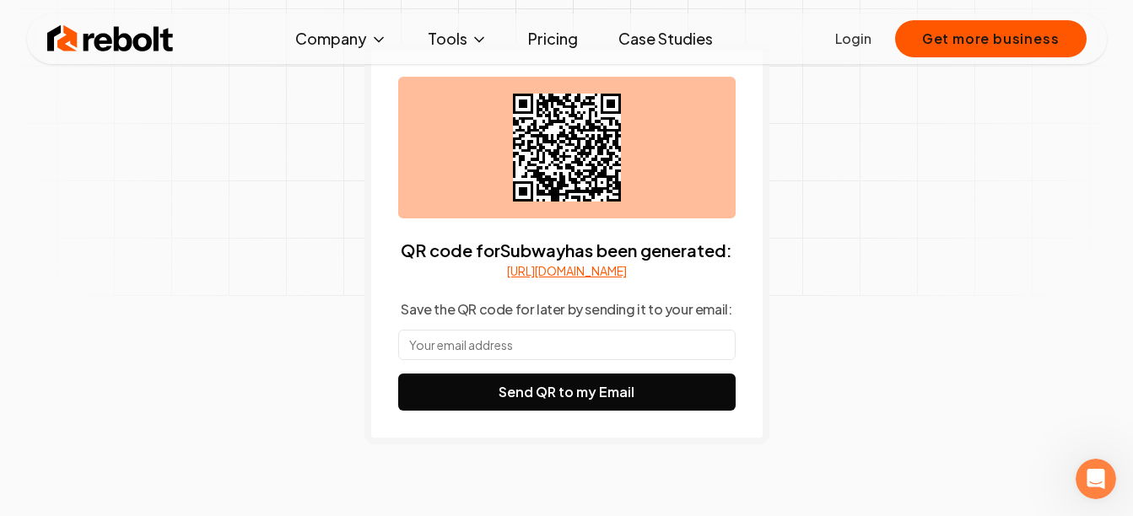
click at [479, 359] on input "text" at bounding box center [566, 345] width 337 height 30
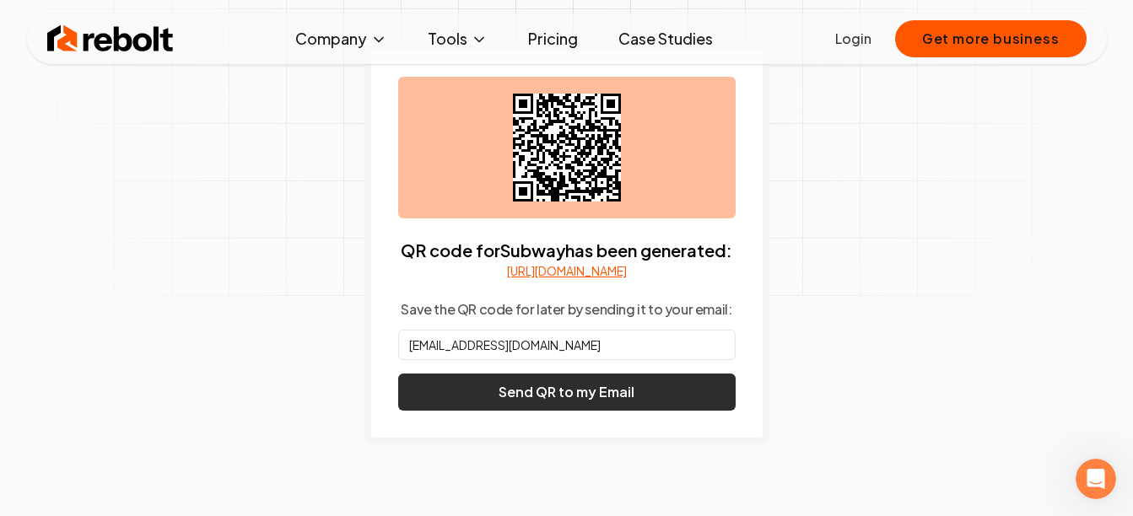
type input "[EMAIL_ADDRESS][DOMAIN_NAME]"
click at [521, 400] on button "Send QR to my Email" at bounding box center [566, 392] width 337 height 37
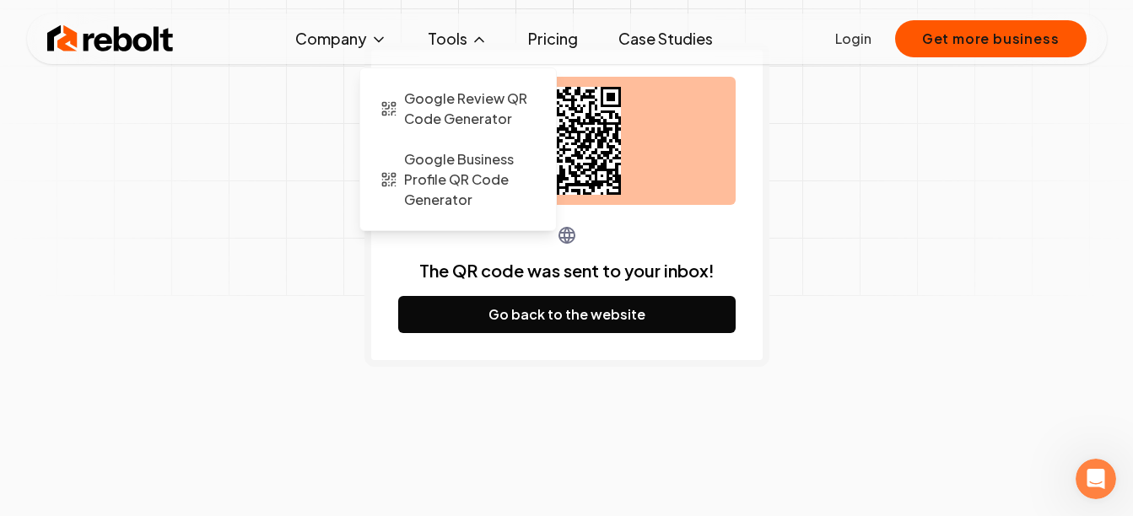
click at [450, 47] on button "Tools" at bounding box center [457, 39] width 87 height 34
click at [467, 100] on span "Google Review QR Code Generator" at bounding box center [470, 109] width 132 height 40
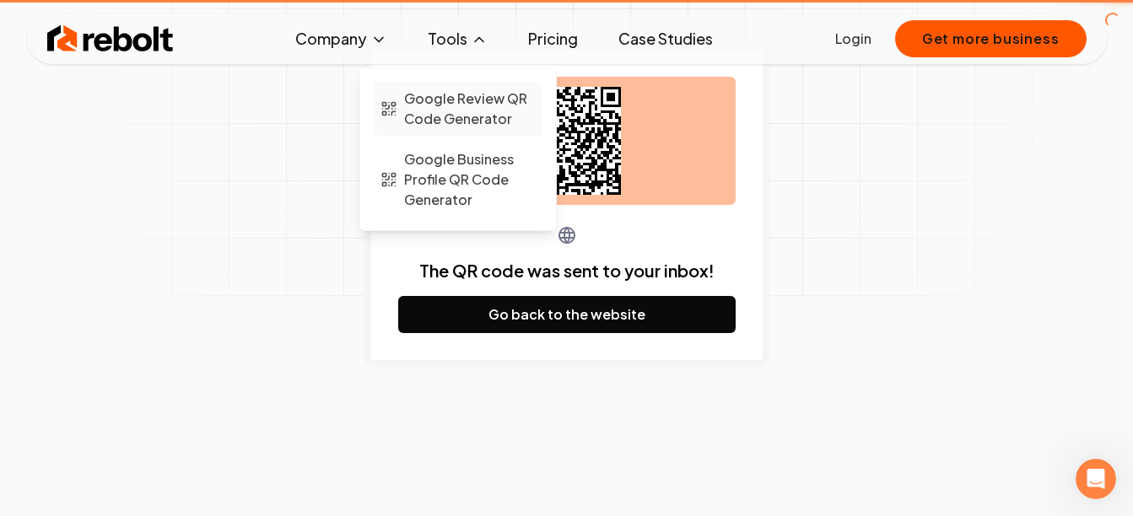
scroll to position [0, 0]
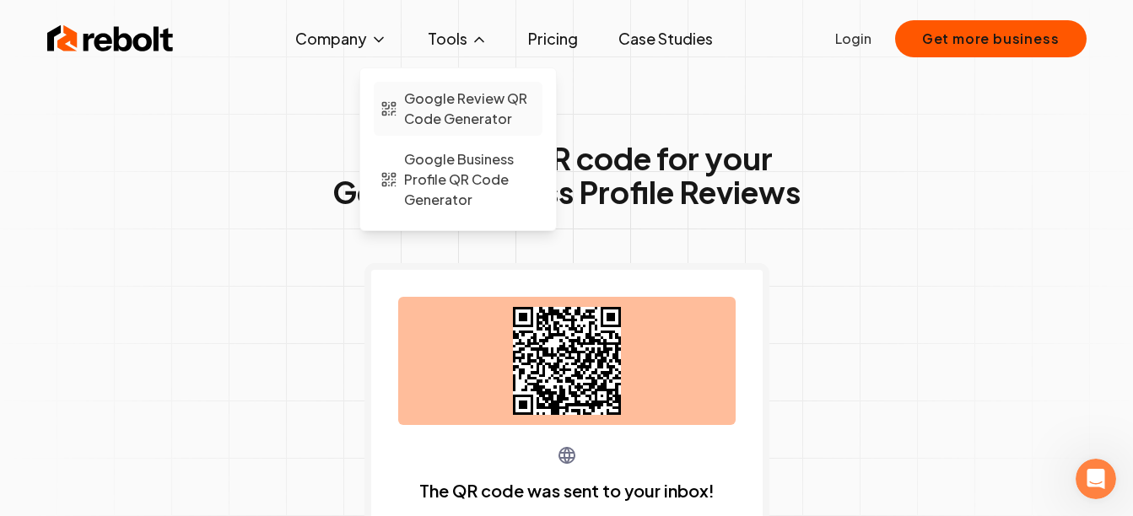
click at [415, 125] on span "Google Review QR Code Generator" at bounding box center [470, 109] width 132 height 40
click at [469, 35] on button "Tools" at bounding box center [457, 39] width 87 height 34
click at [449, 118] on span "Google Review QR Code Generator" at bounding box center [470, 109] width 132 height 40
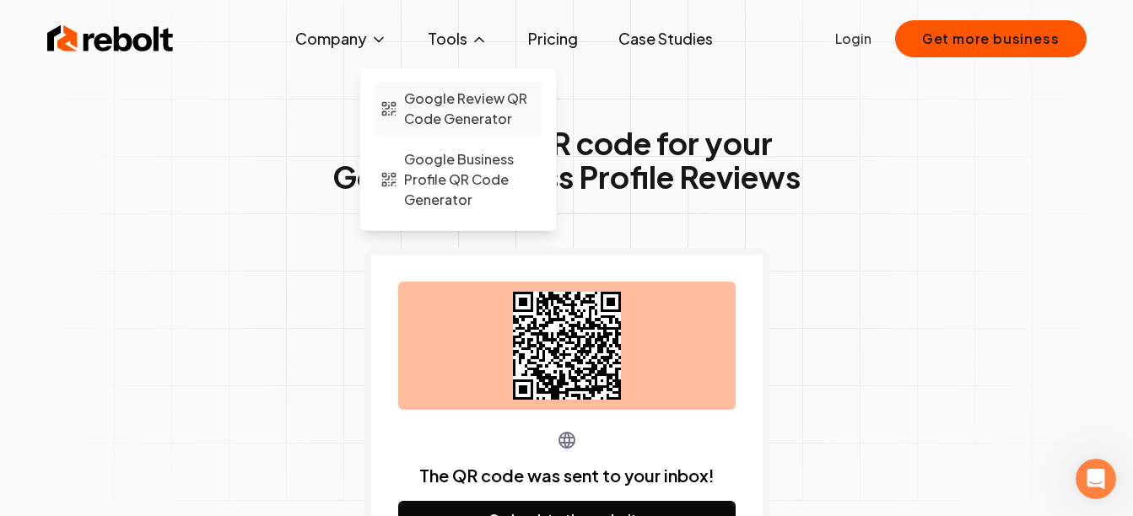
scroll to position [16, 0]
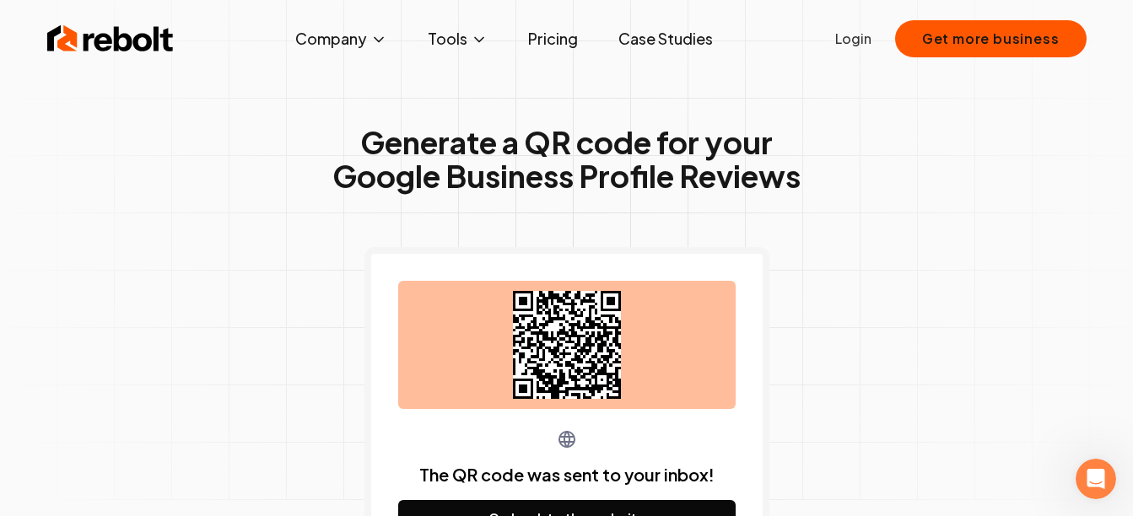
click at [125, 36] on img at bounding box center [110, 39] width 127 height 34
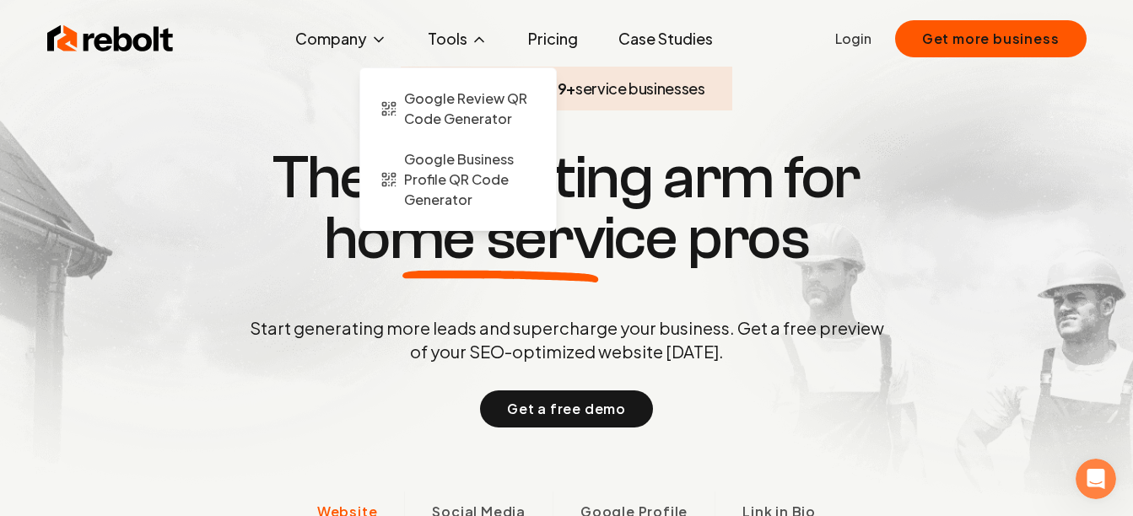
click at [462, 26] on button "Tools" at bounding box center [457, 39] width 87 height 34
click at [472, 116] on span "Google Review QR Code Generator" at bounding box center [470, 109] width 132 height 40
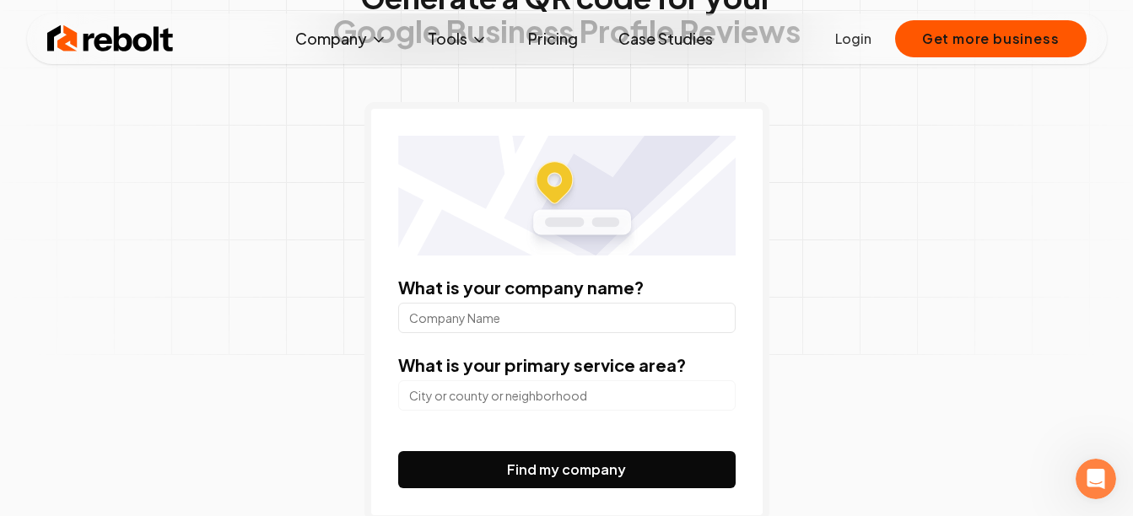
scroll to position [162, 0]
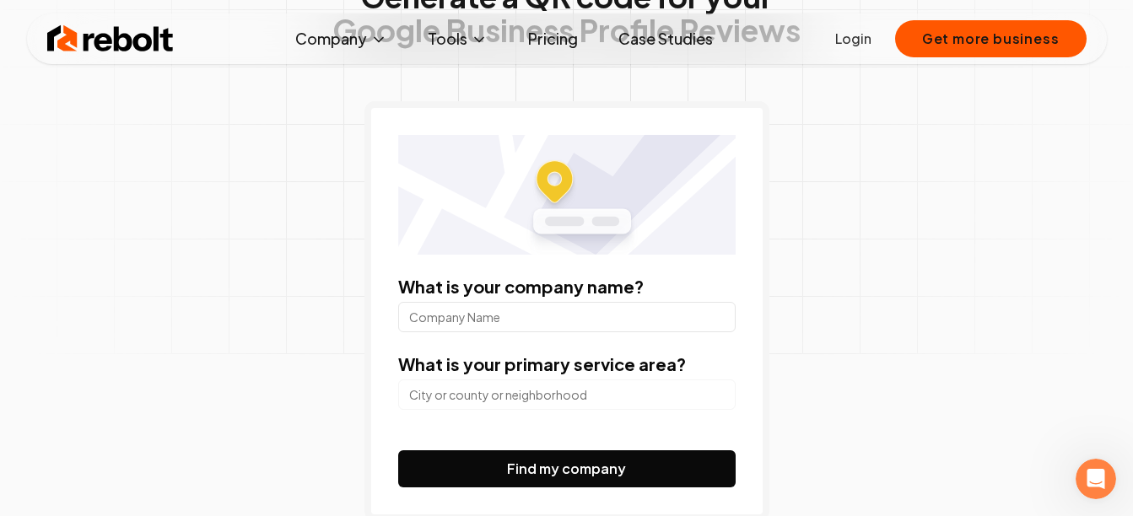
click at [519, 335] on form "What is your company name? What is your primary service area? Find my company" at bounding box center [566, 381] width 337 height 213
click at [505, 322] on input "What is your company name?" at bounding box center [566, 317] width 337 height 30
type input "Subway"
click at [471, 390] on input "search" at bounding box center [566, 395] width 337 height 30
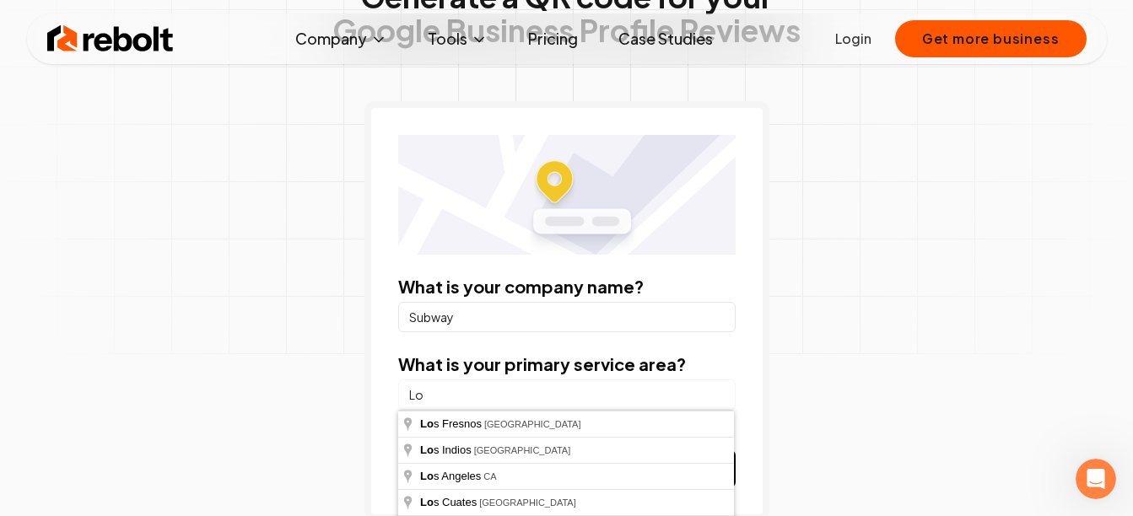
type input "L"
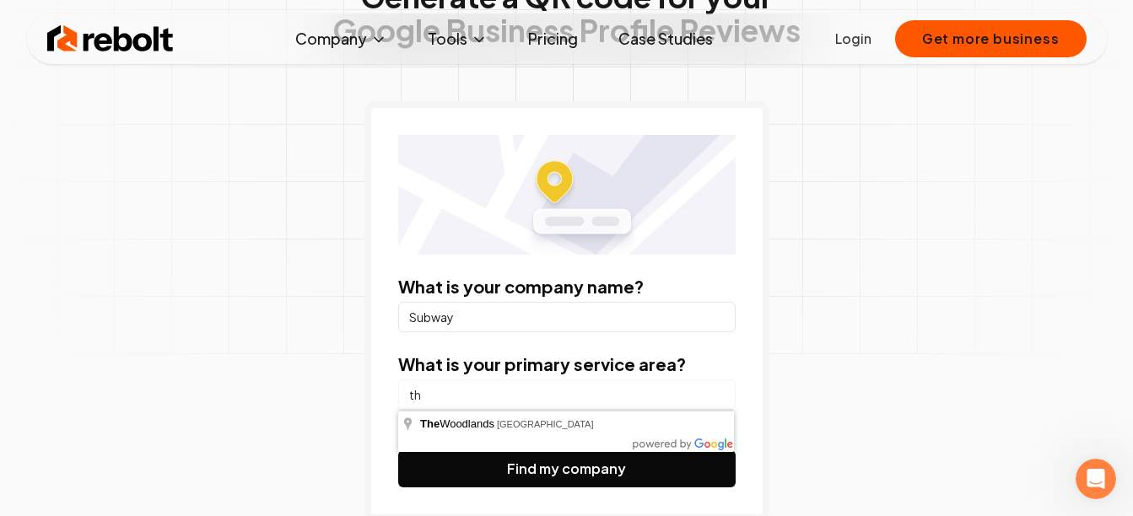
type input "t"
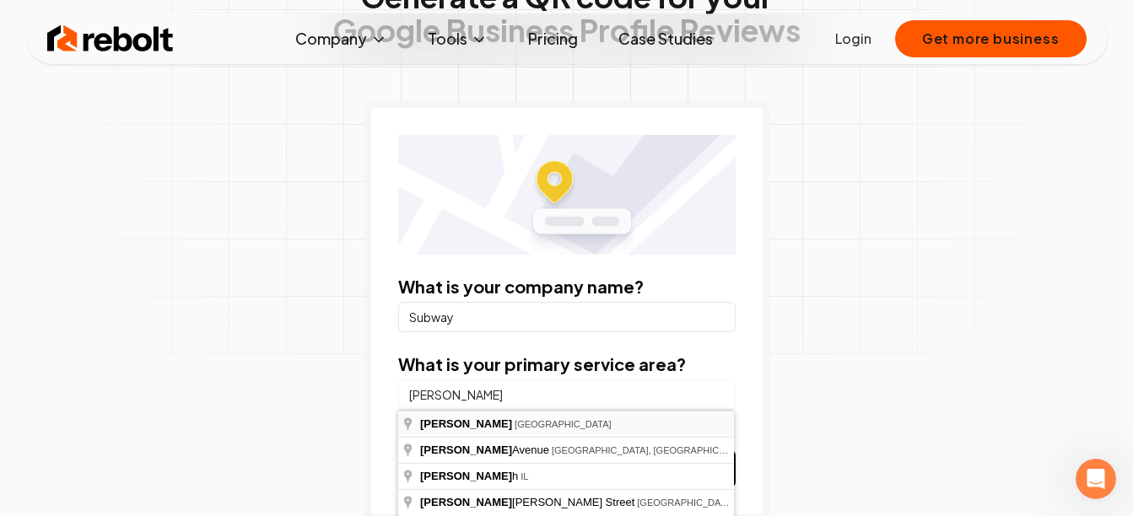
type input "[GEOGRAPHIC_DATA], [GEOGRAPHIC_DATA]"
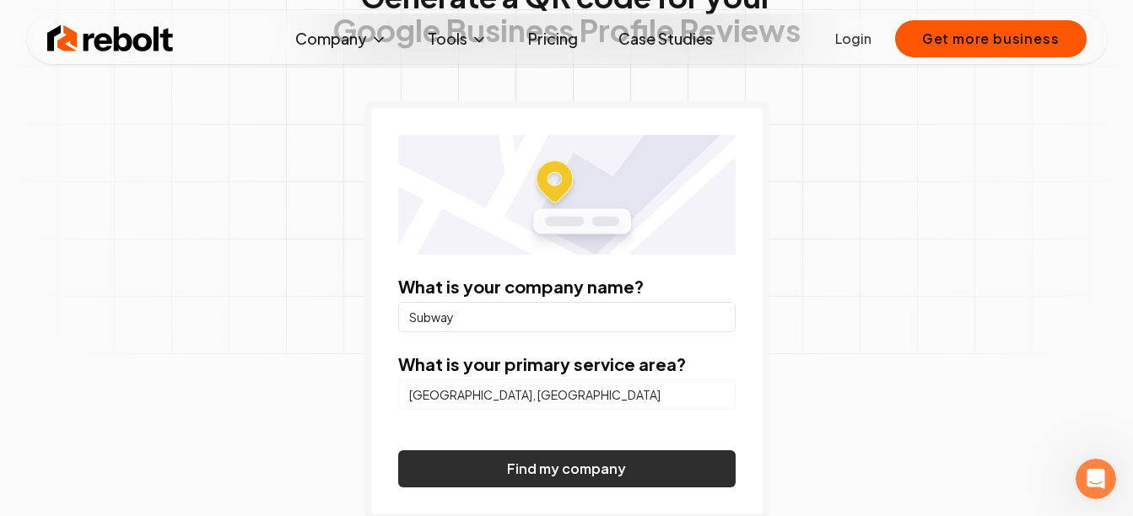
click at [474, 474] on button "Find my company" at bounding box center [566, 469] width 337 height 37
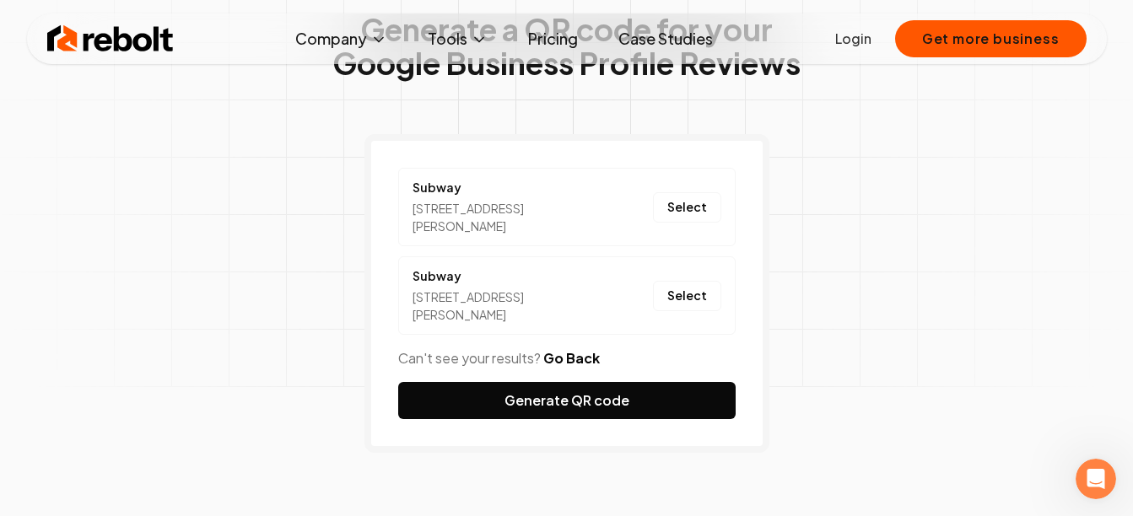
scroll to position [128, 0]
click at [701, 204] on button "Select" at bounding box center [687, 208] width 68 height 30
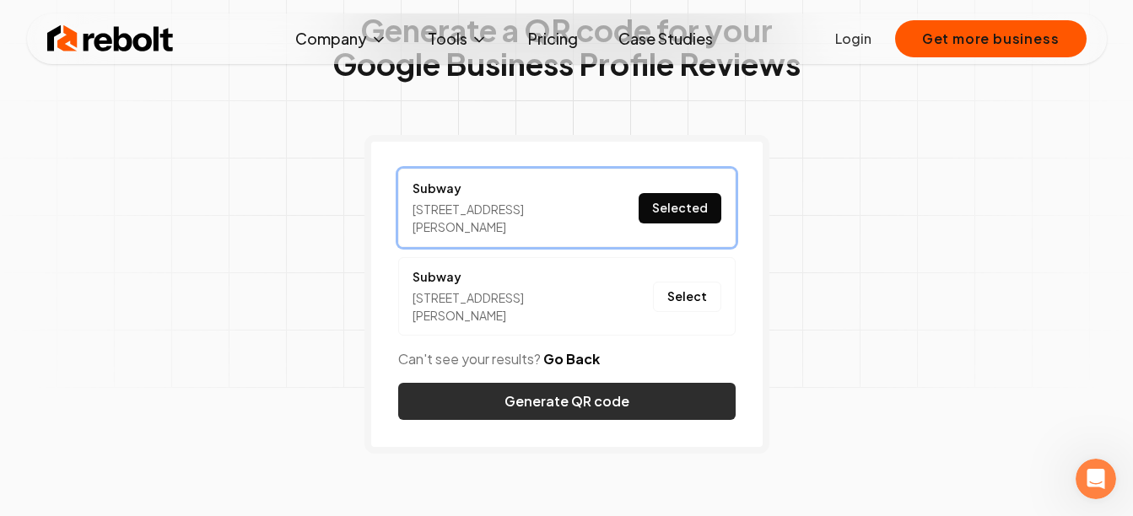
click at [510, 383] on button "Generate QR code" at bounding box center [566, 401] width 337 height 37
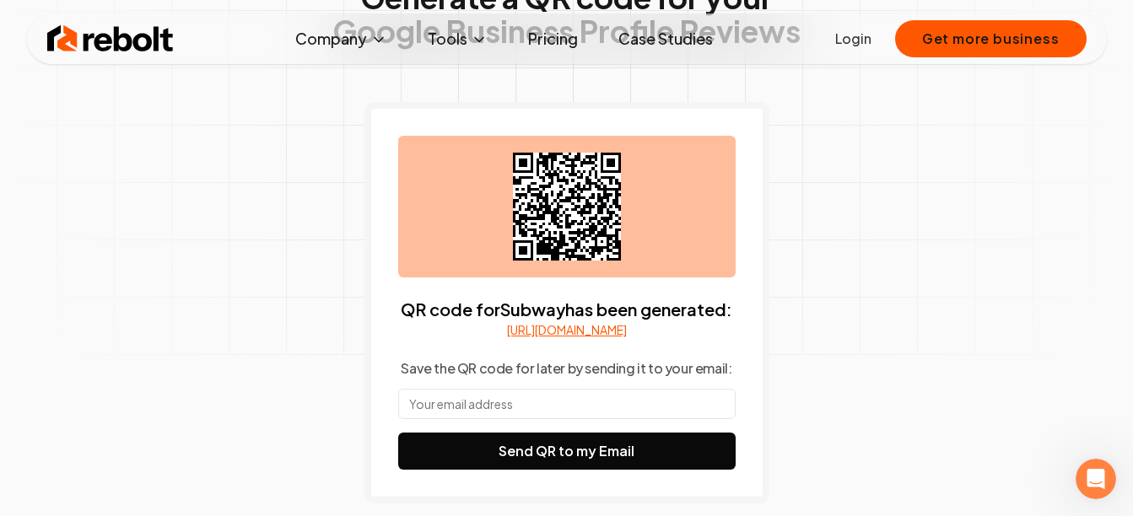
scroll to position [162, 0]
click at [492, 413] on input "text" at bounding box center [566, 403] width 337 height 30
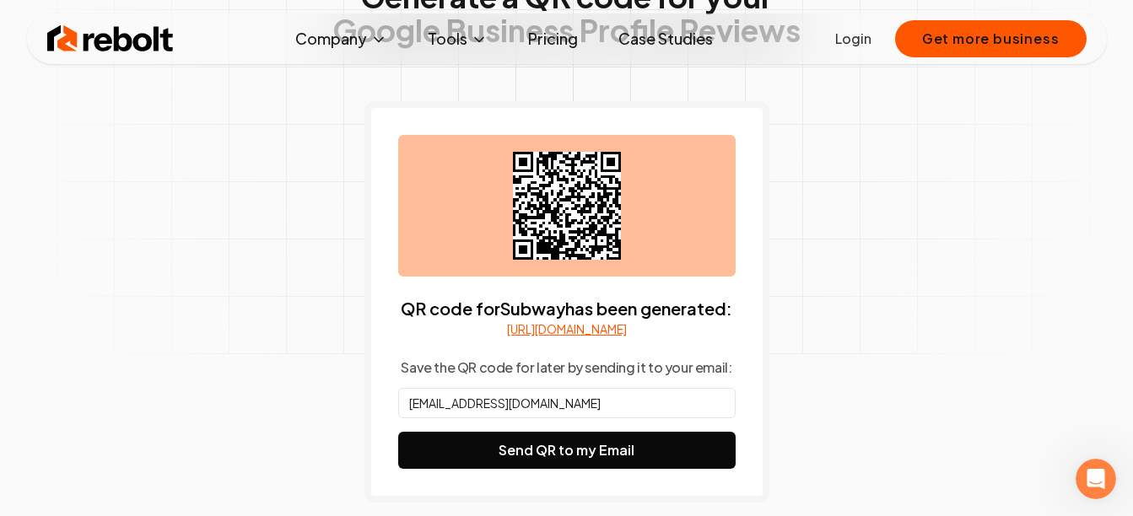
type input "[EMAIL_ADDRESS][DOMAIN_NAME]"
click at [330, 372] on div "Generate a QR code for your Google Business Profile Reviews QR code for Subway …" at bounding box center [567, 275] width 864 height 780
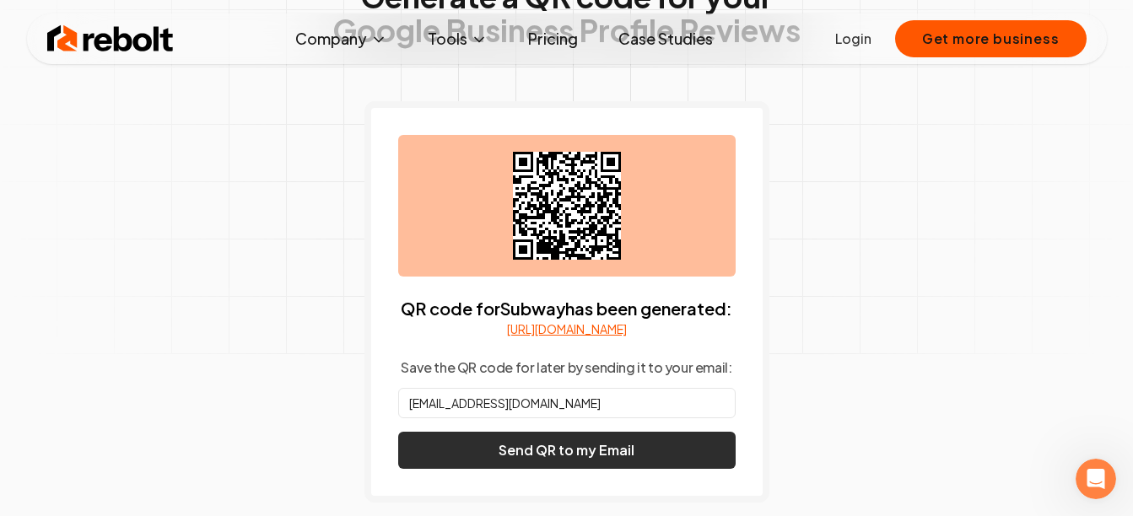
click at [498, 469] on button "Send QR to my Email" at bounding box center [566, 450] width 337 height 37
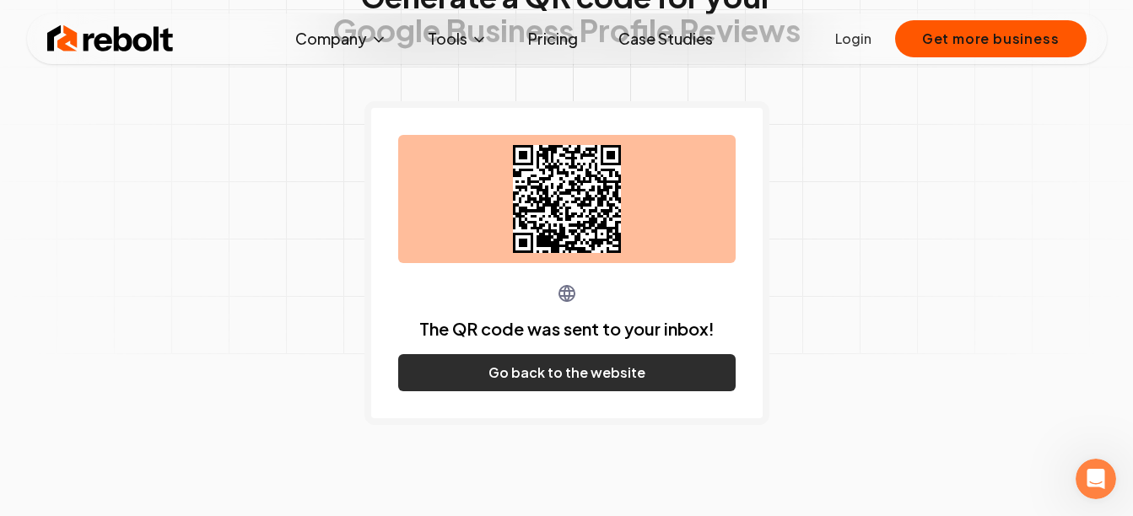
click at [532, 386] on button "Go back to the website" at bounding box center [566, 372] width 337 height 37
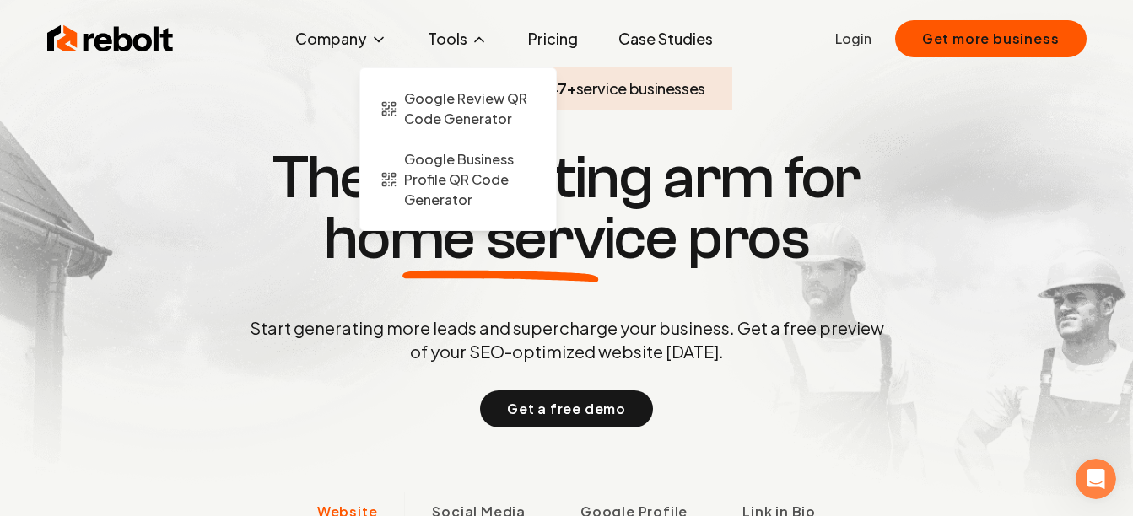
click at [464, 48] on button "Tools" at bounding box center [457, 39] width 87 height 34
click at [450, 110] on span "Google Review QR Code Generator" at bounding box center [470, 109] width 132 height 40
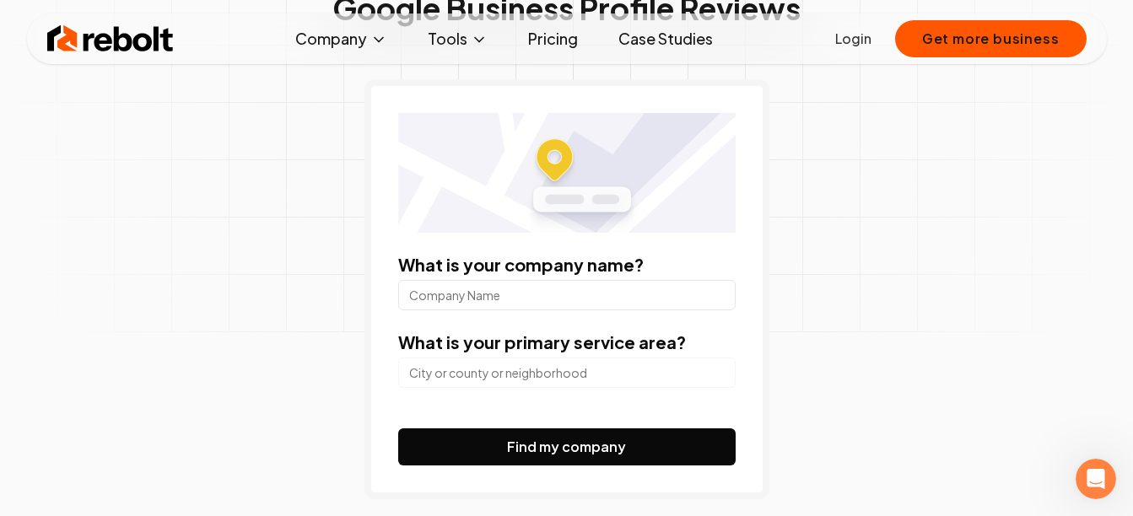
scroll to position [185, 0]
click at [469, 284] on input "What is your company name?" at bounding box center [566, 294] width 337 height 30
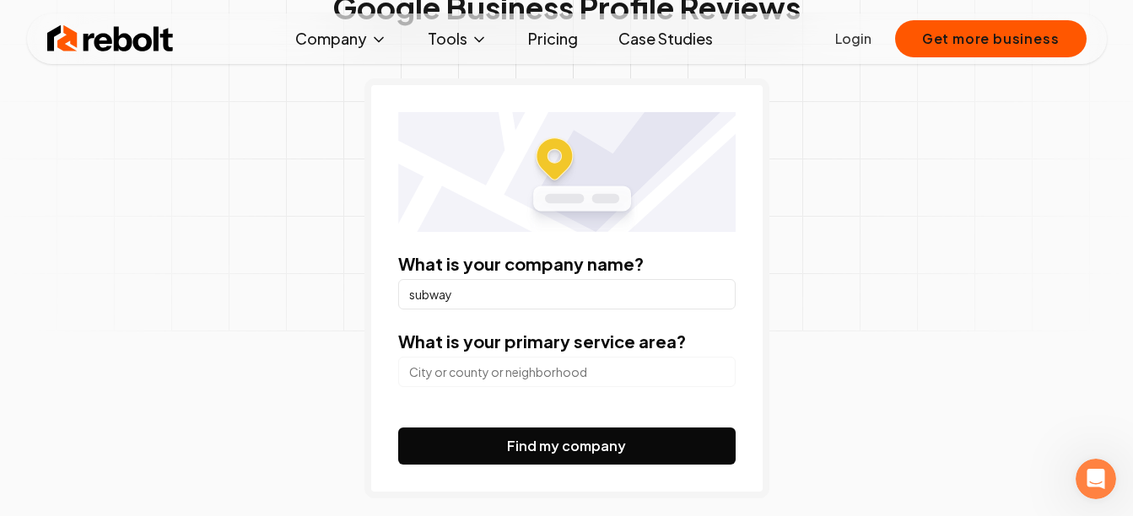
type input "subway"
click at [494, 380] on input "search" at bounding box center [566, 372] width 337 height 30
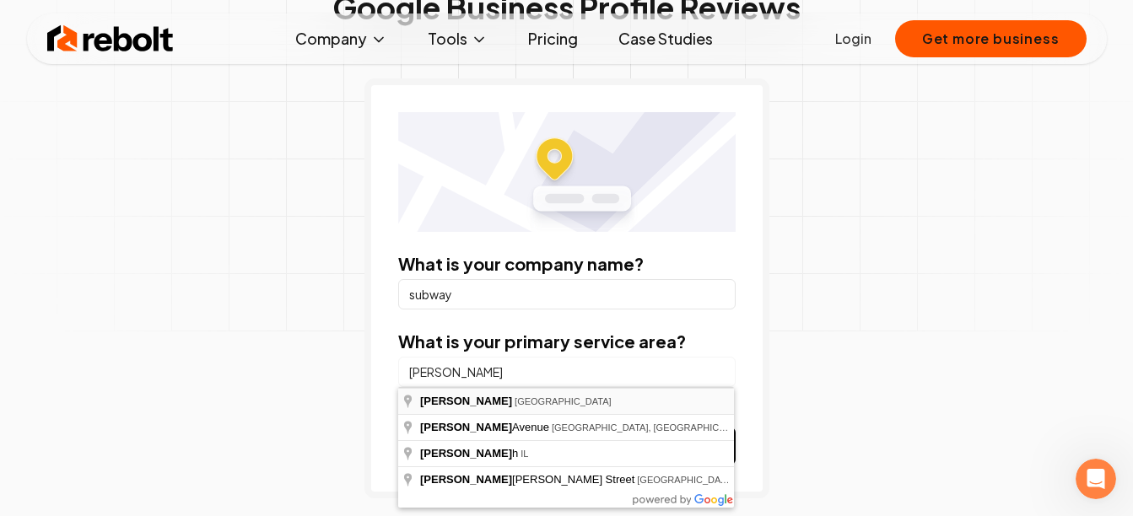
type input "[GEOGRAPHIC_DATA], [GEOGRAPHIC_DATA]"
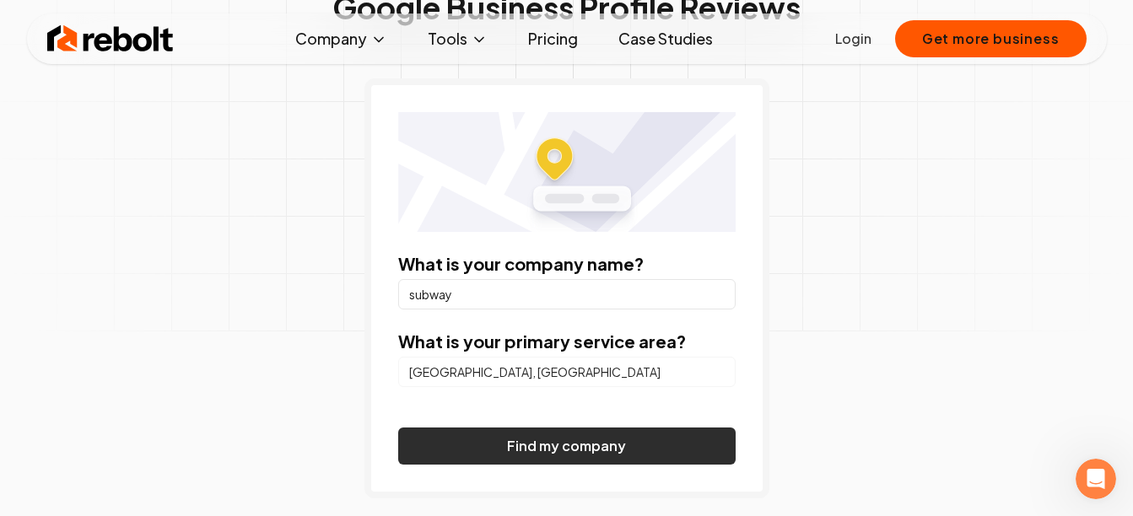
click at [589, 444] on button "Find my company" at bounding box center [566, 446] width 337 height 37
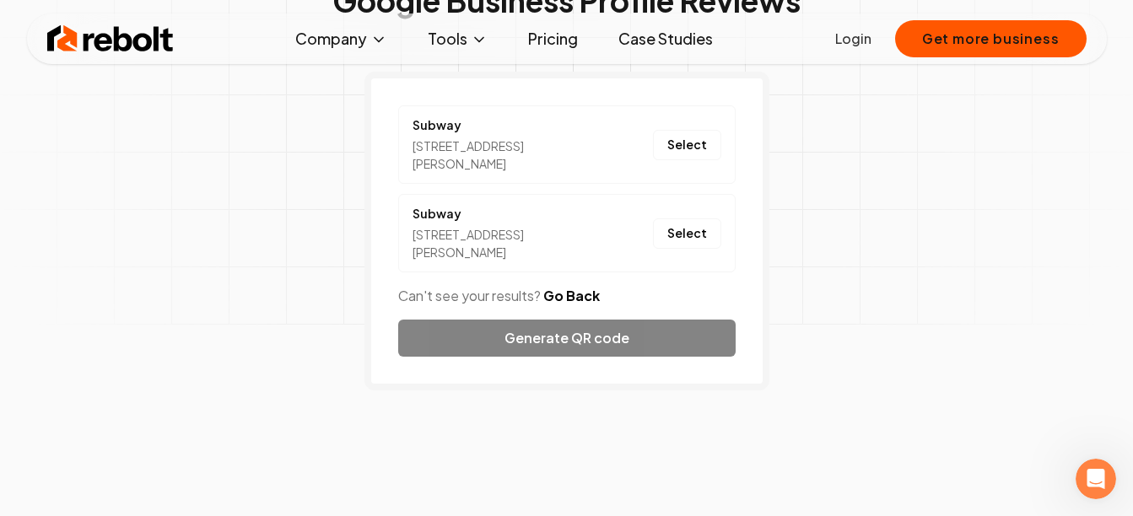
scroll to position [191, 0]
click at [688, 230] on button "Select" at bounding box center [687, 234] width 68 height 30
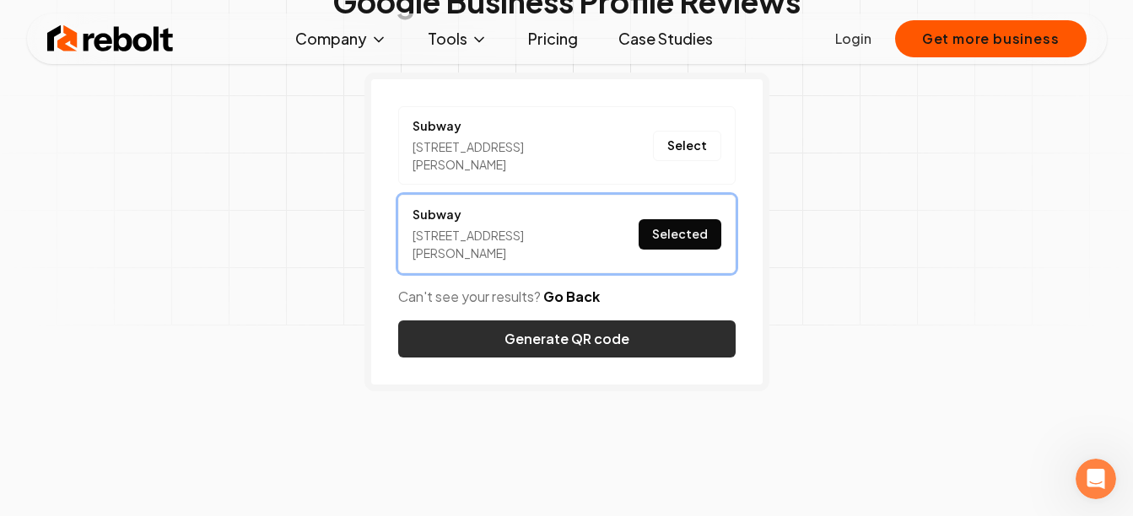
click at [564, 330] on button "Generate QR code" at bounding box center [566, 339] width 337 height 37
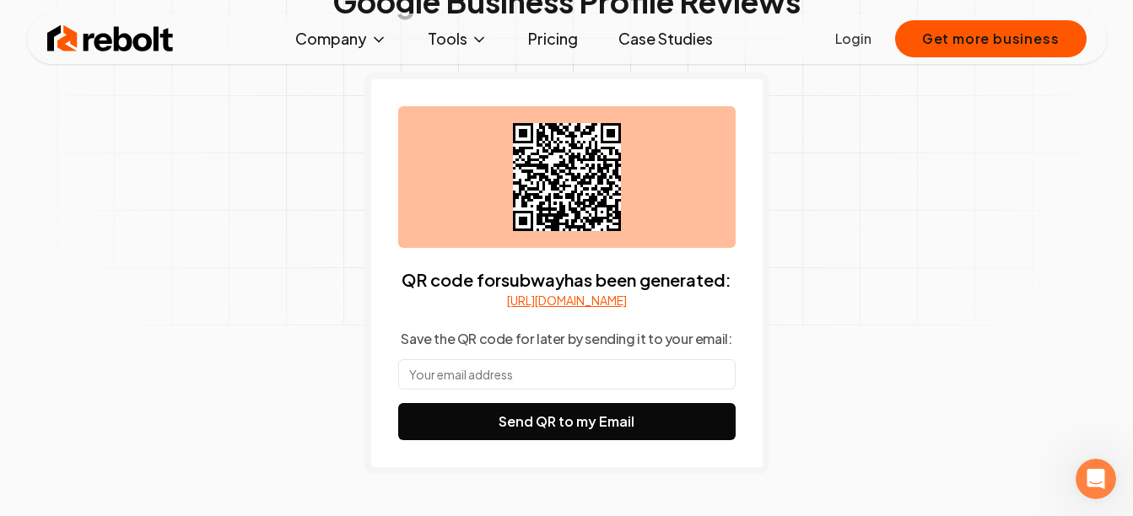
click at [508, 386] on input "text" at bounding box center [566, 374] width 337 height 30
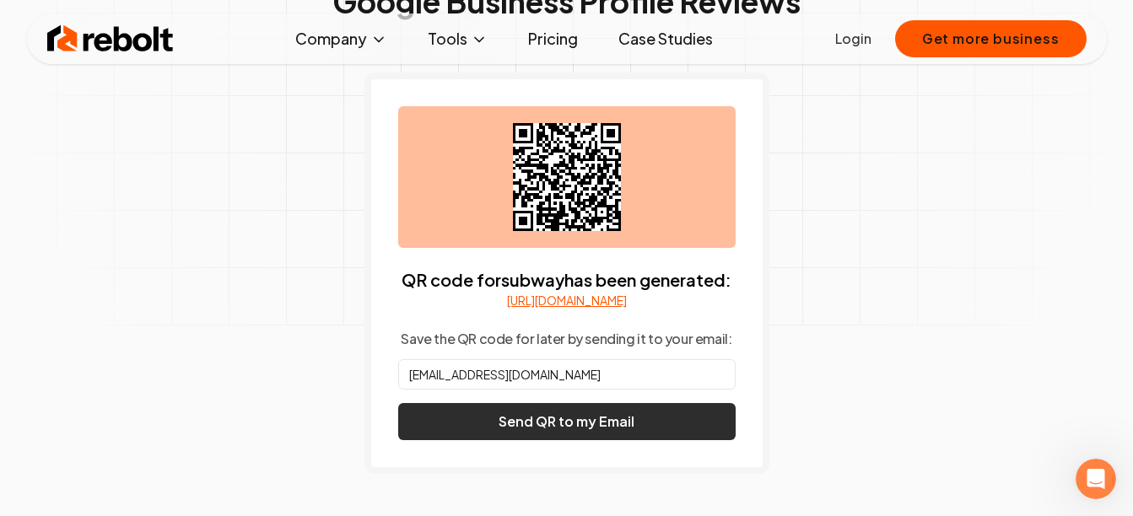
type input "[EMAIL_ADDRESS][DOMAIN_NAME]"
click at [506, 439] on button "Send QR to my Email" at bounding box center [566, 421] width 337 height 37
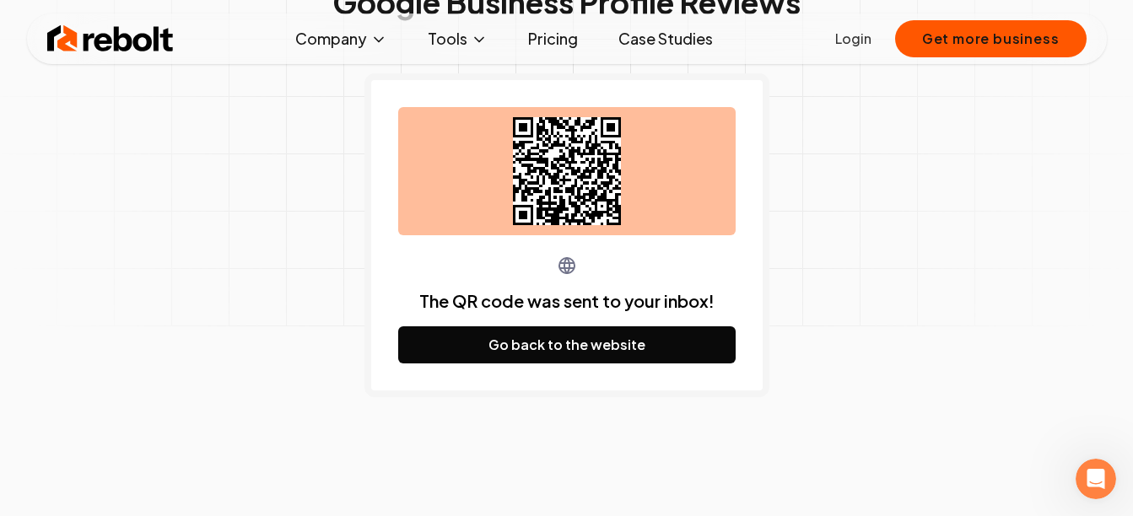
scroll to position [188, 0]
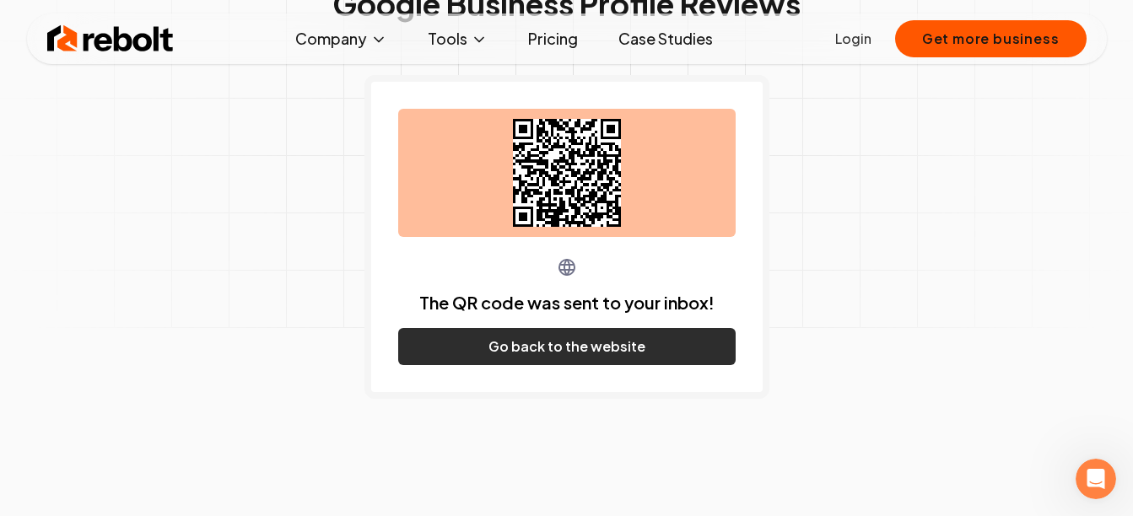
click at [574, 351] on button "Go back to the website" at bounding box center [566, 346] width 337 height 37
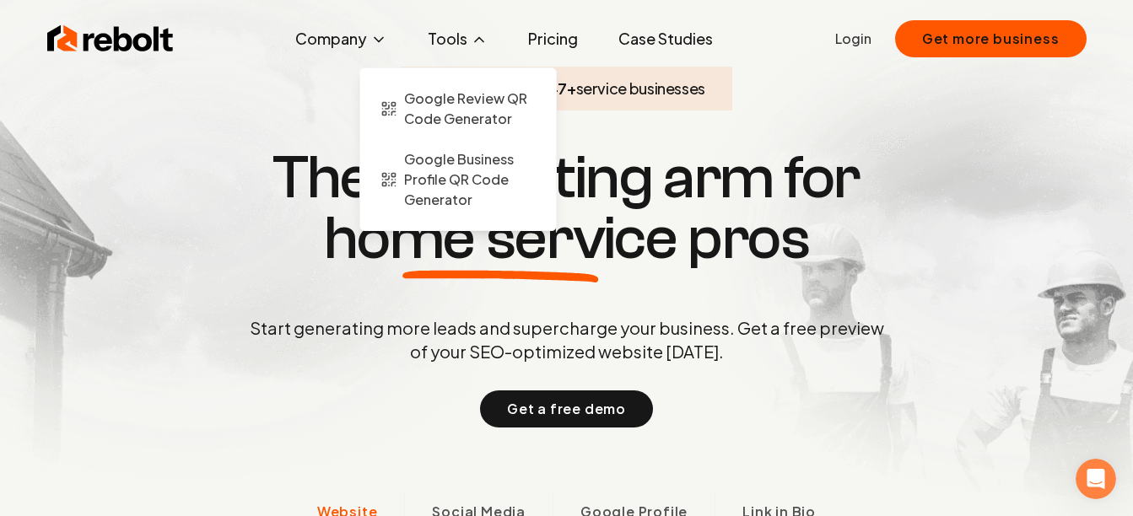
click at [459, 35] on button "Tools" at bounding box center [457, 39] width 87 height 34
click at [430, 90] on span "Google Review QR Code Generator" at bounding box center [470, 109] width 132 height 40
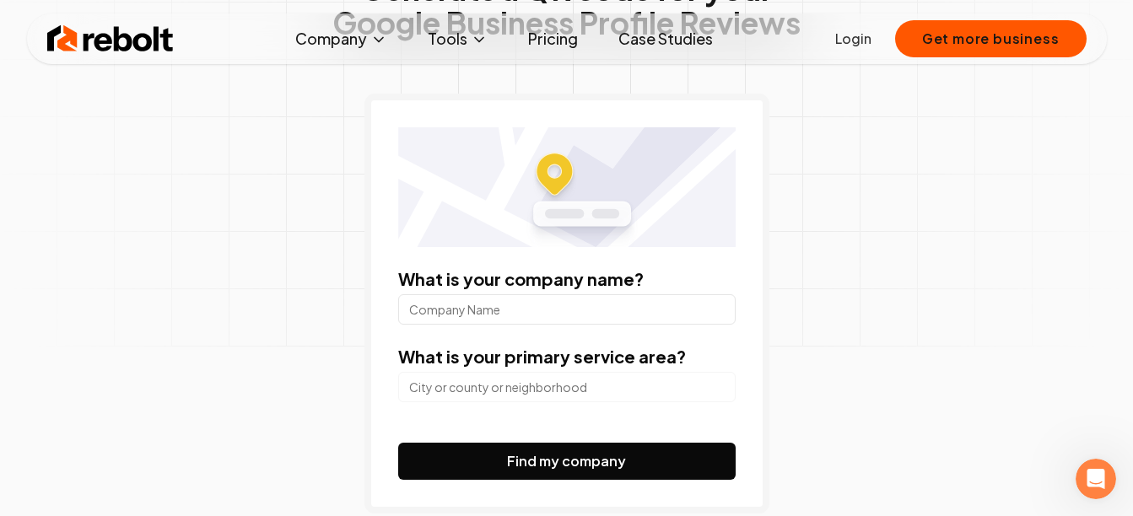
scroll to position [170, 0]
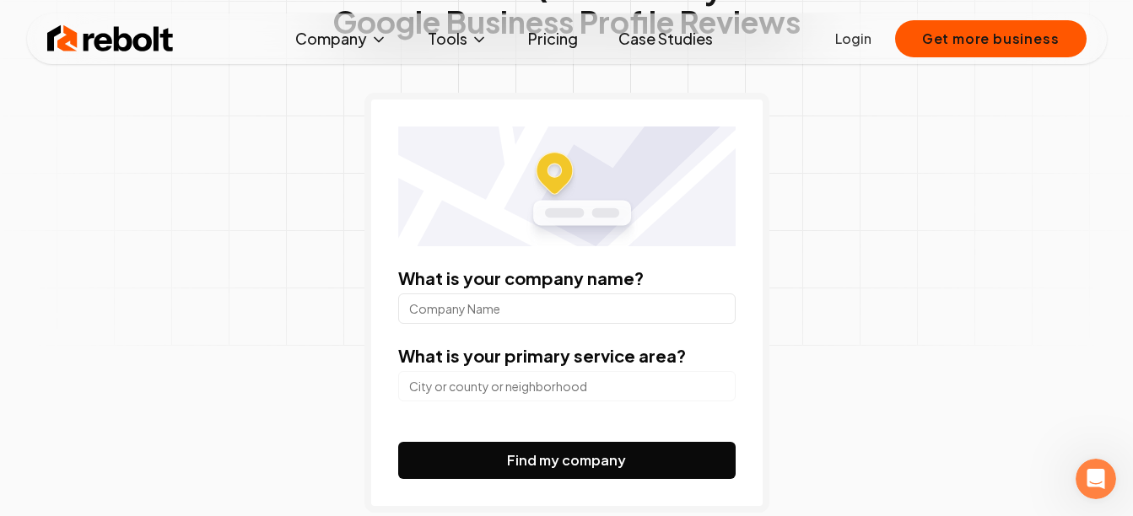
click at [483, 310] on input "What is your company name?" at bounding box center [566, 309] width 337 height 30
type input "subway"
click at [487, 388] on input "search" at bounding box center [566, 386] width 337 height 30
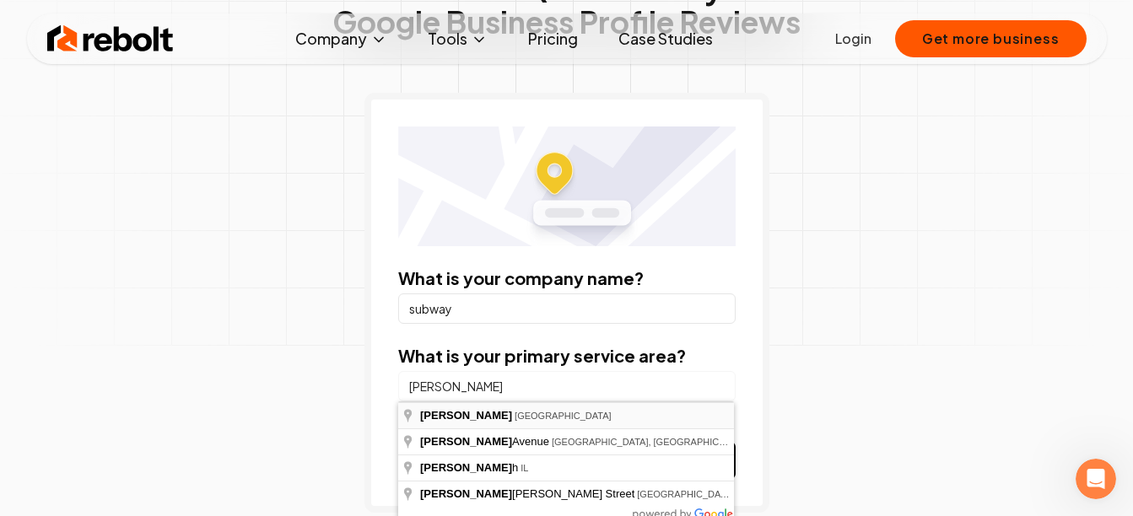
type input "[GEOGRAPHIC_DATA], [GEOGRAPHIC_DATA]"
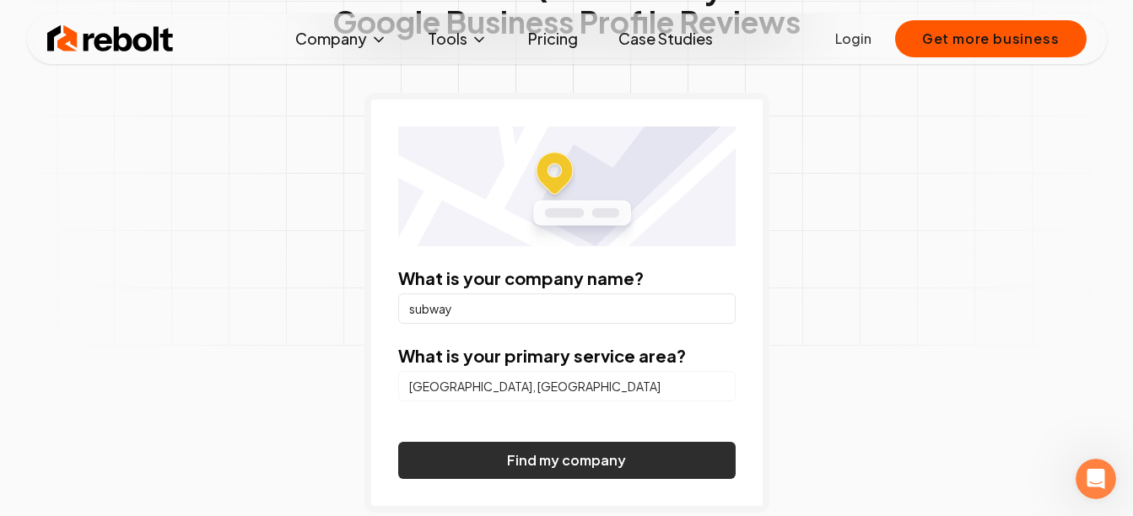
click at [481, 459] on button "Find my company" at bounding box center [566, 460] width 337 height 37
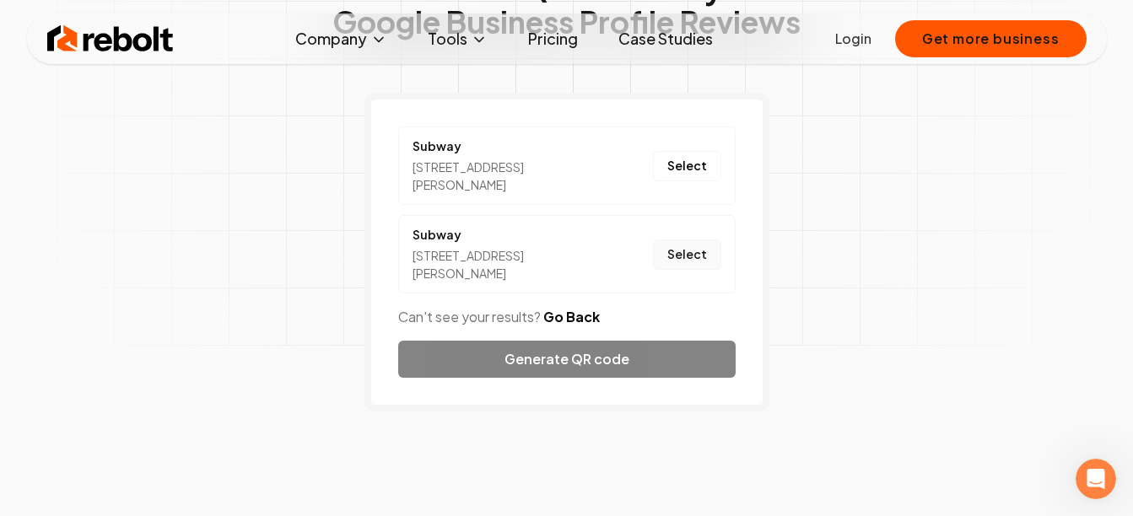
click at [670, 242] on button "Select" at bounding box center [687, 255] width 68 height 30
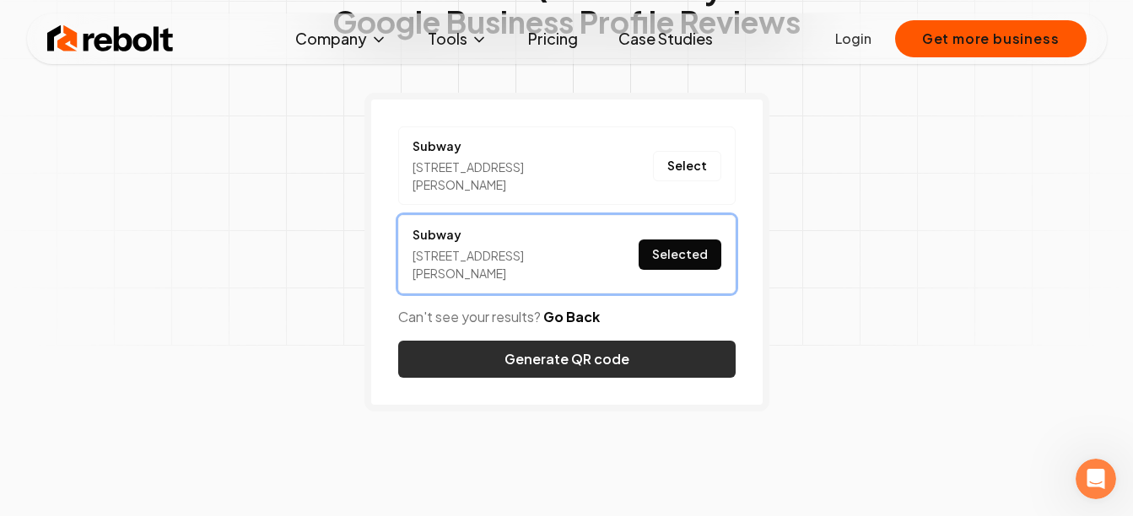
click at [532, 341] on button "Generate QR code" at bounding box center [566, 359] width 337 height 37
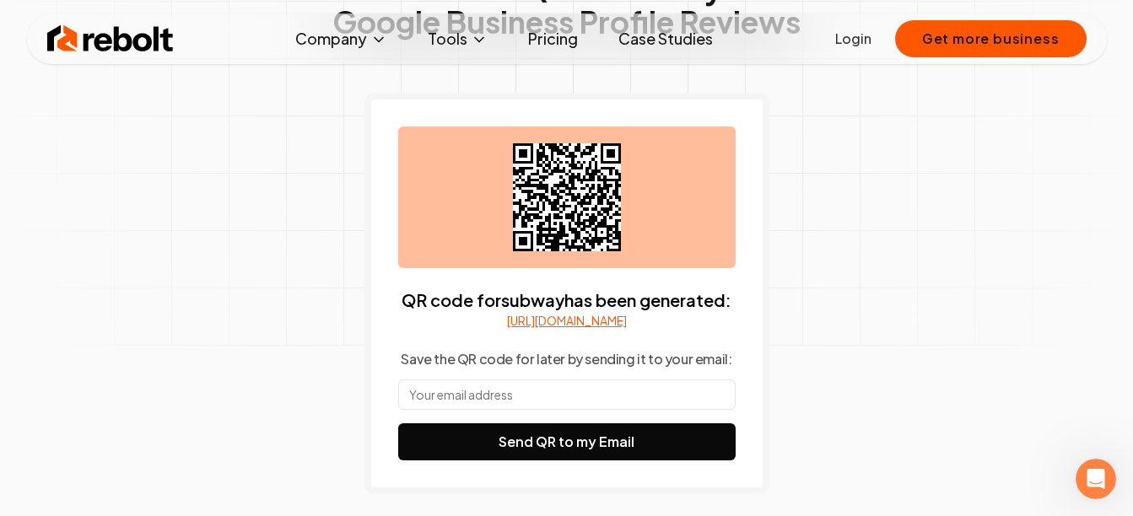
click at [478, 410] on input "text" at bounding box center [566, 395] width 337 height 30
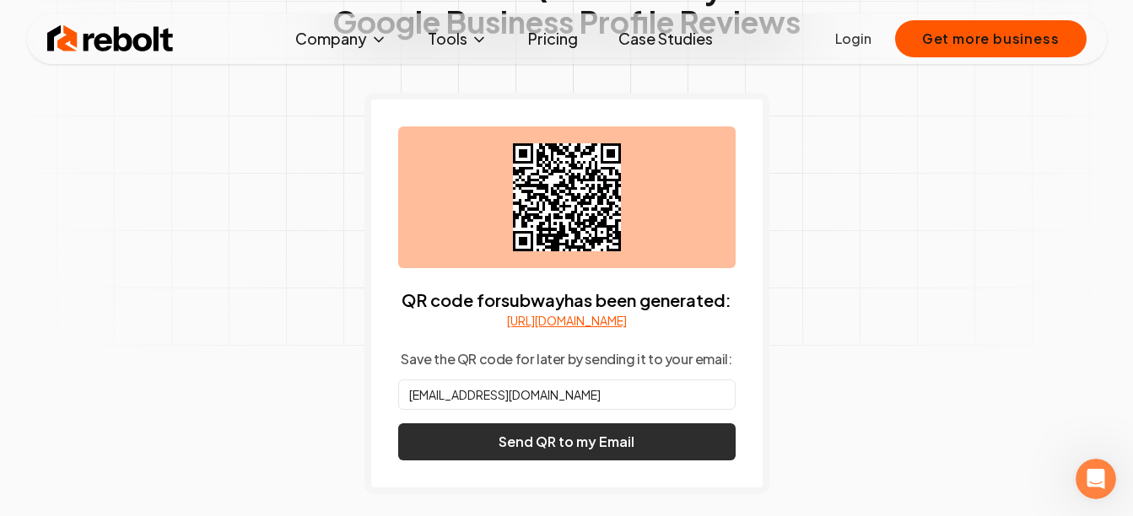
type input "[EMAIL_ADDRESS][DOMAIN_NAME]"
click at [502, 447] on button "Send QR to my Email" at bounding box center [566, 442] width 337 height 37
